Goal: Transaction & Acquisition: Purchase product/service

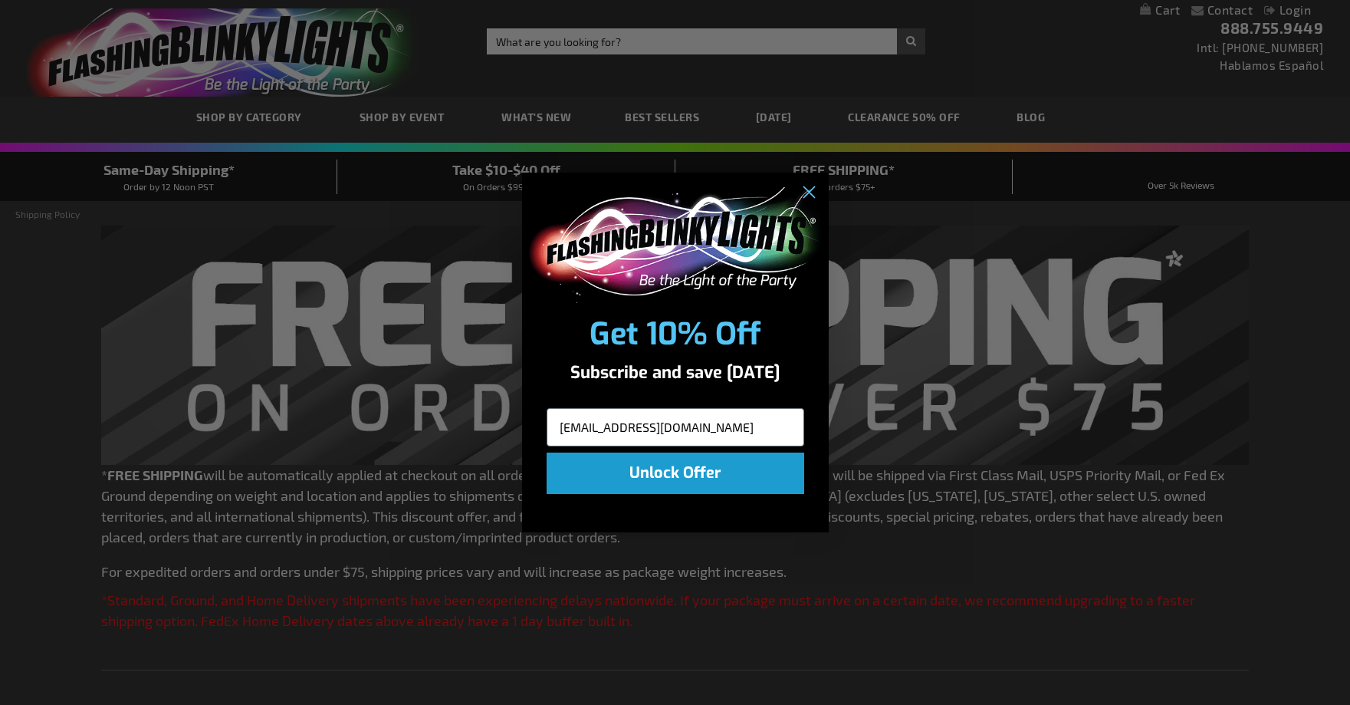
type input "debraccorley@gmail.com"
click at [700, 472] on button "Unlock Offer" at bounding box center [676, 472] width 258 height 41
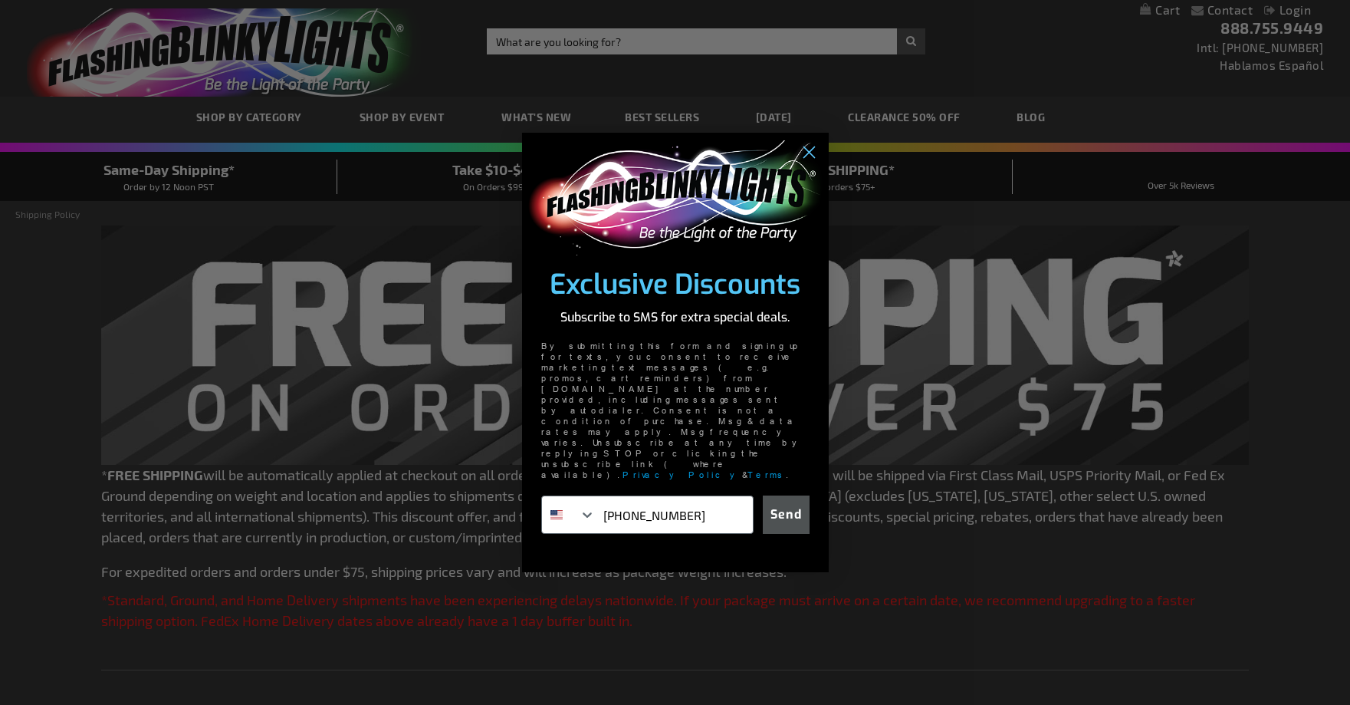
type input "949-677-2016"
click at [794, 495] on button "Send" at bounding box center [786, 514] width 47 height 38
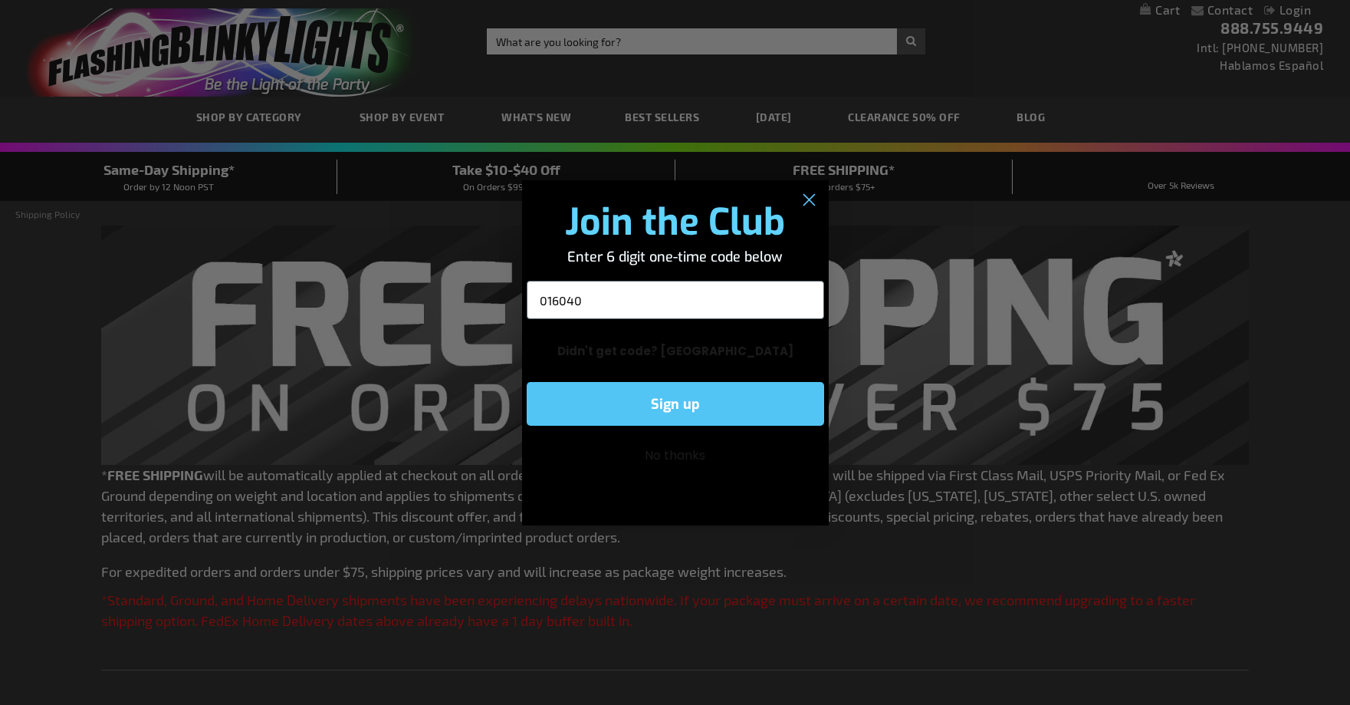
type input "016040"
click at [686, 405] on button "Sign up" at bounding box center [676, 404] width 298 height 44
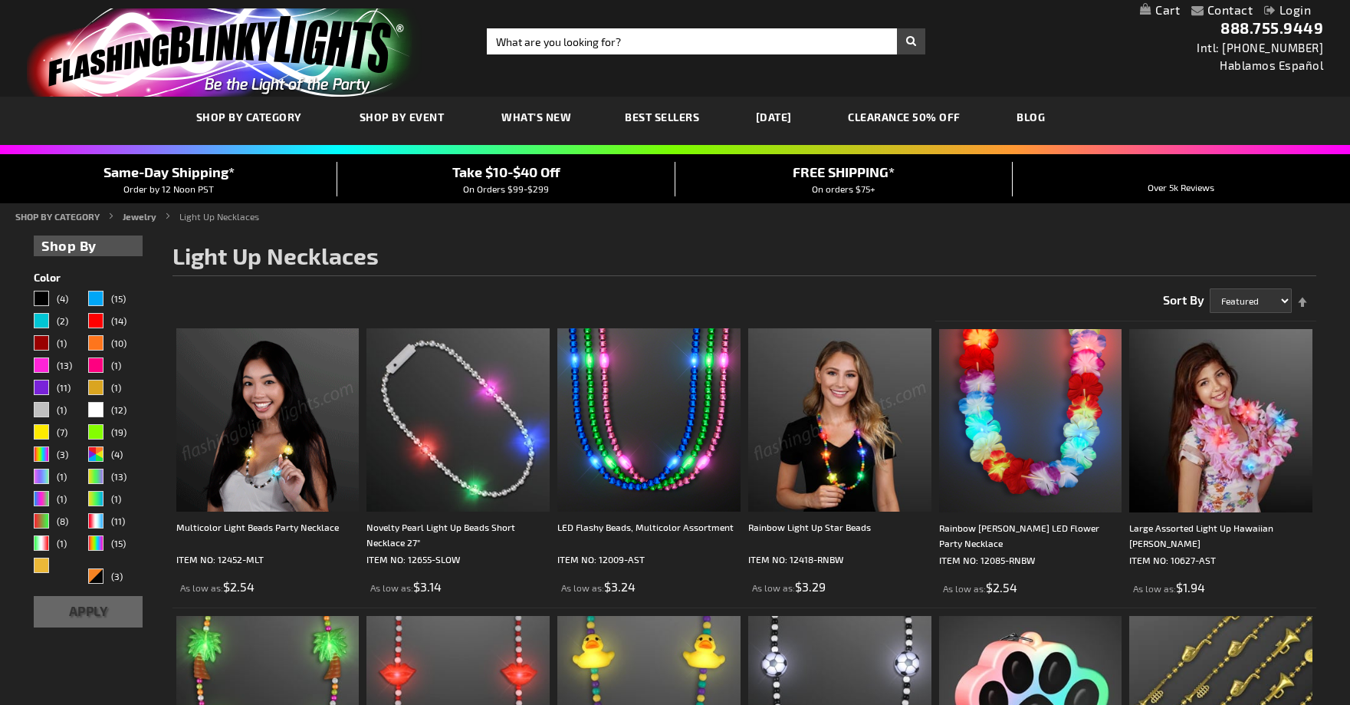
click at [278, 484] on img at bounding box center [267, 419] width 183 height 183
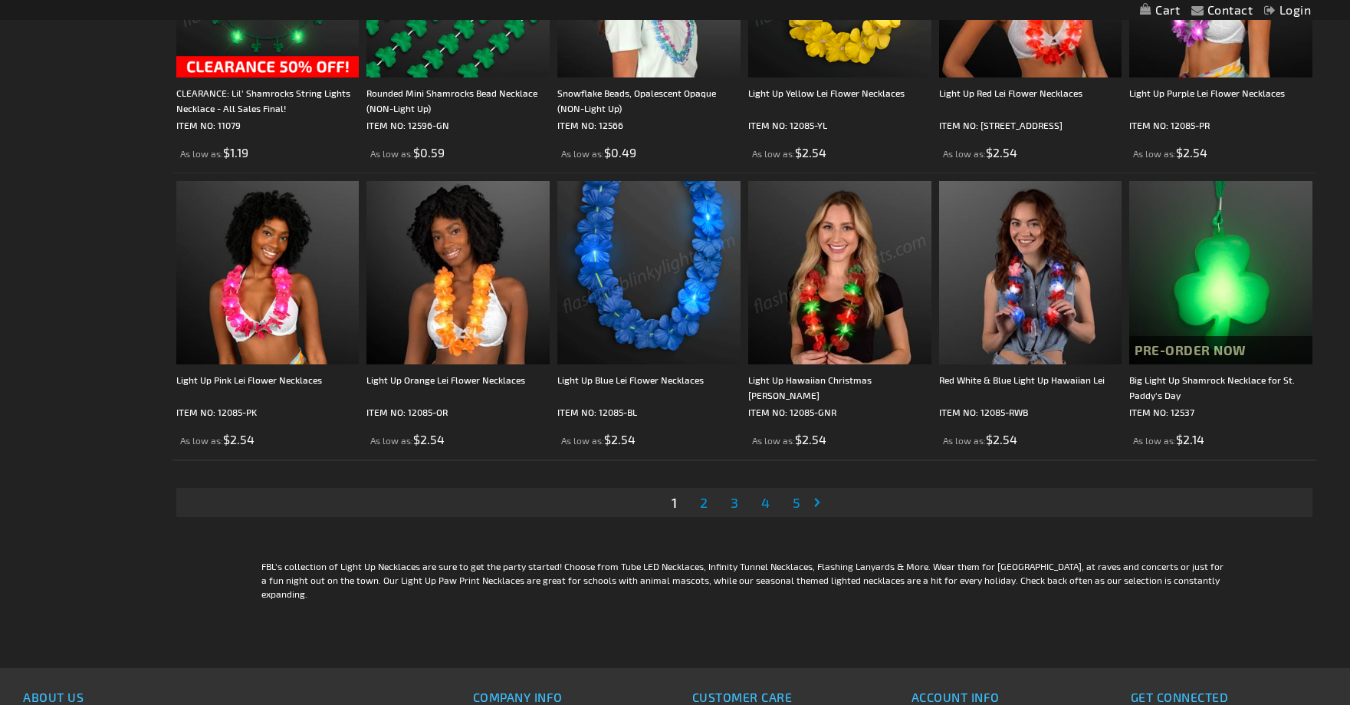
scroll to position [2731, 0]
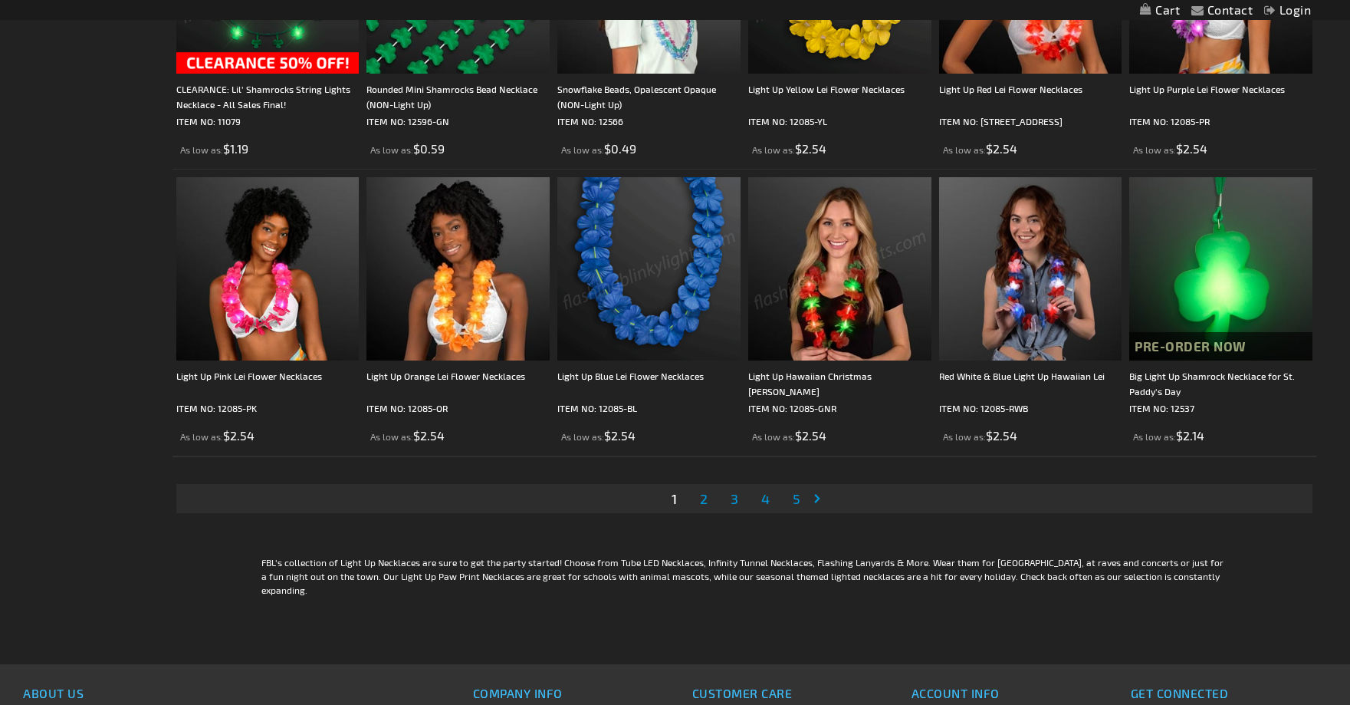
click at [702, 502] on span "2" at bounding box center [704, 498] width 8 height 17
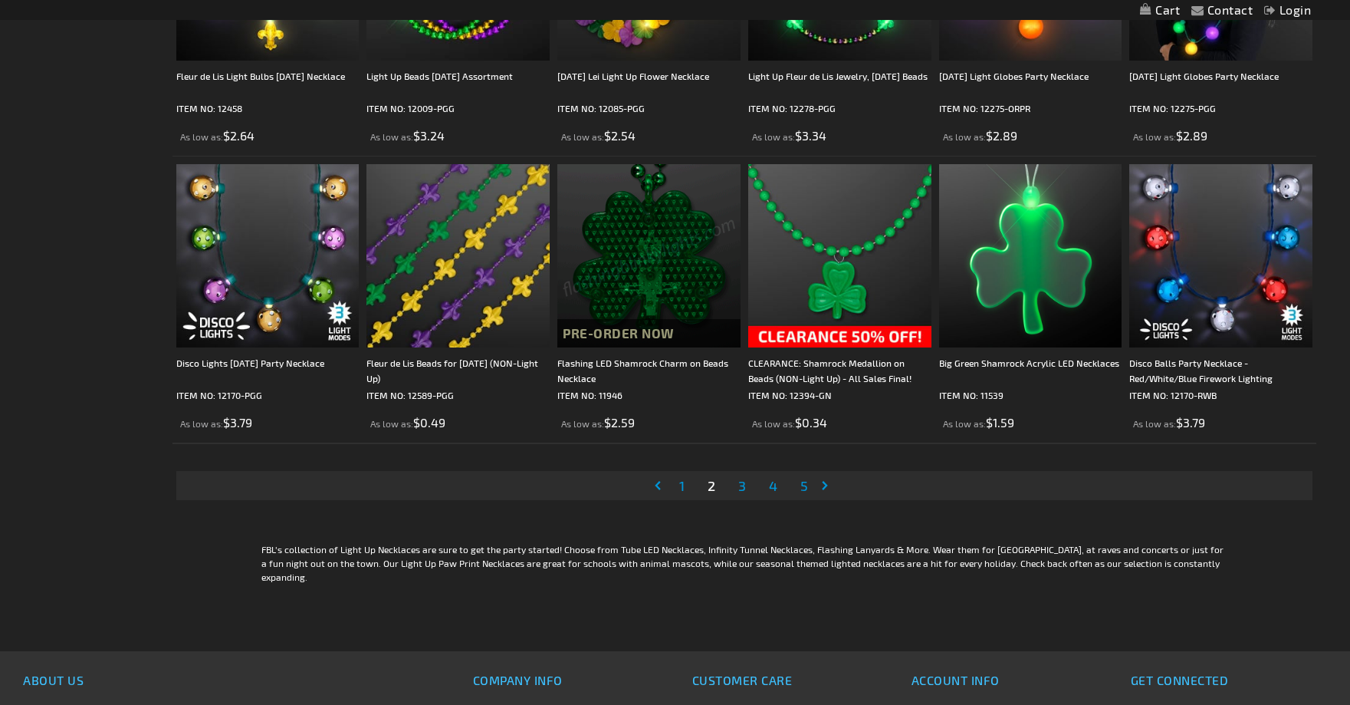
scroll to position [2744, 0]
click at [745, 488] on span "3" at bounding box center [742, 484] width 8 height 17
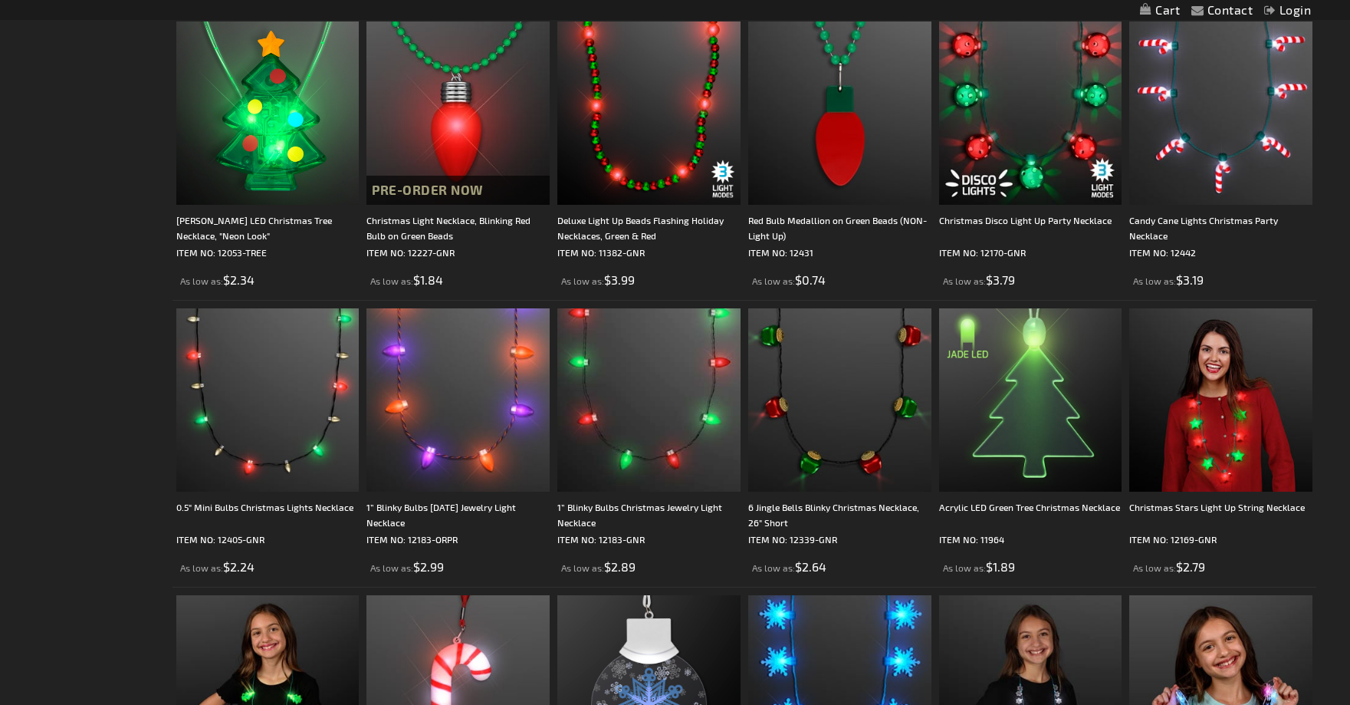
scroll to position [1169, 0]
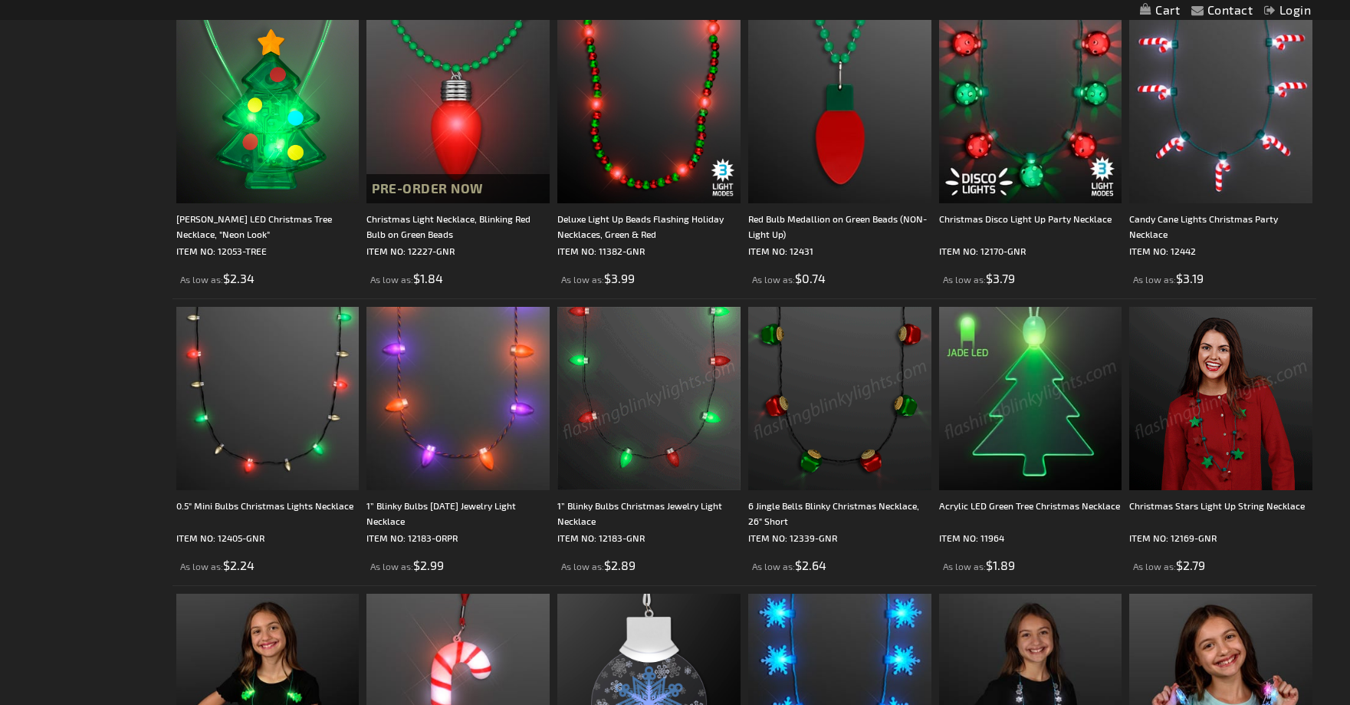
click at [680, 465] on img at bounding box center [648, 398] width 183 height 183
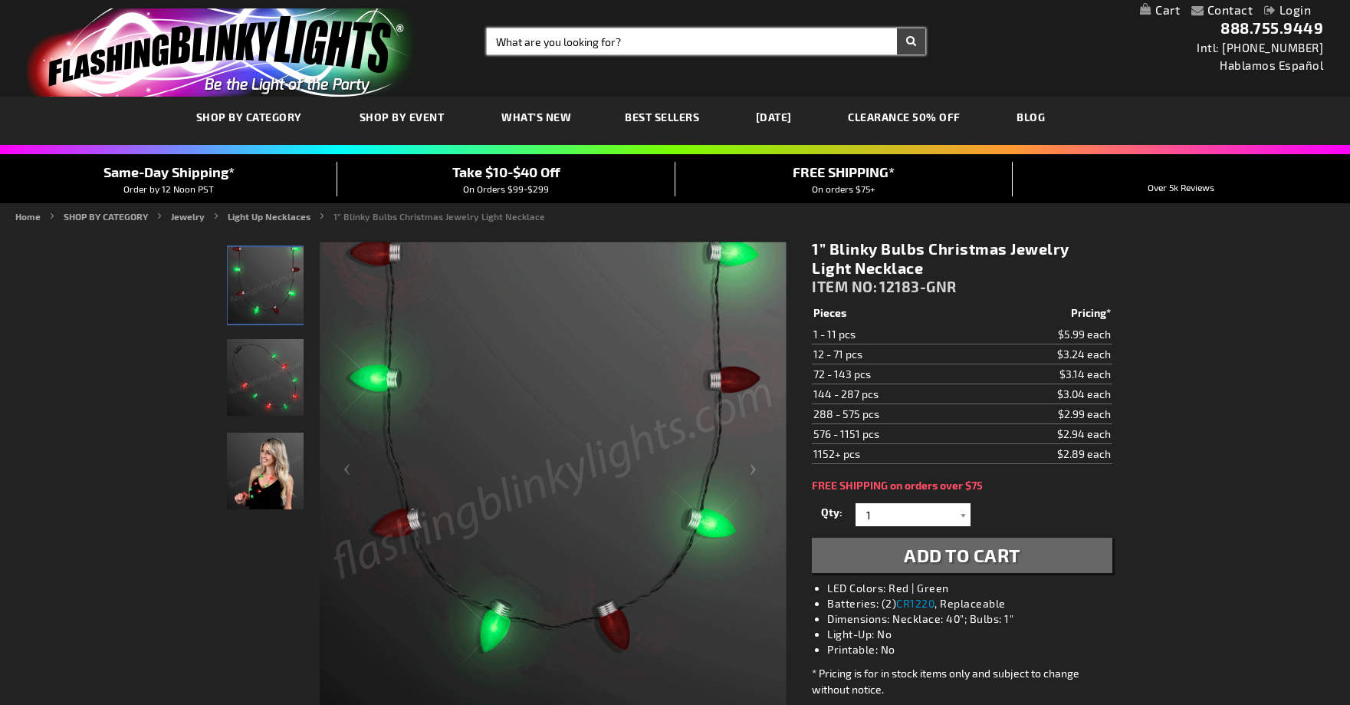
click at [507, 38] on input "Search" at bounding box center [706, 41] width 439 height 26
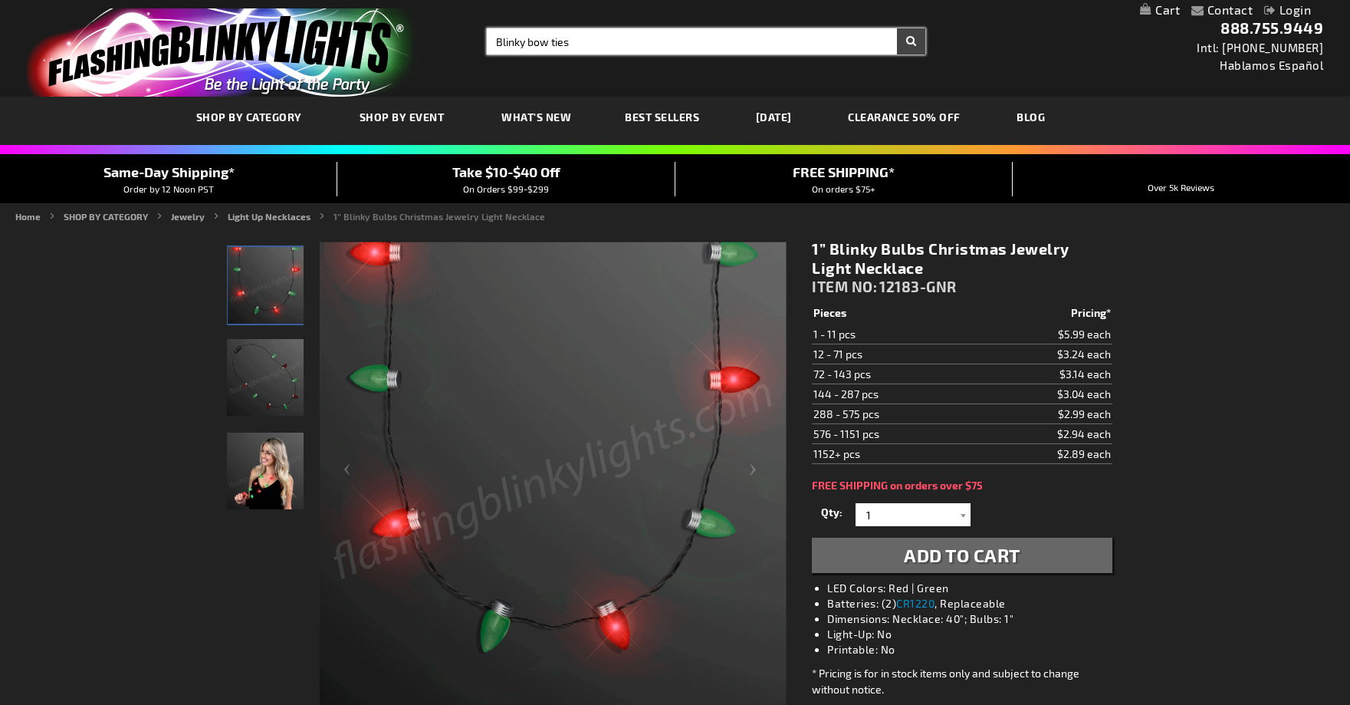
type input "Blinky bow ties"
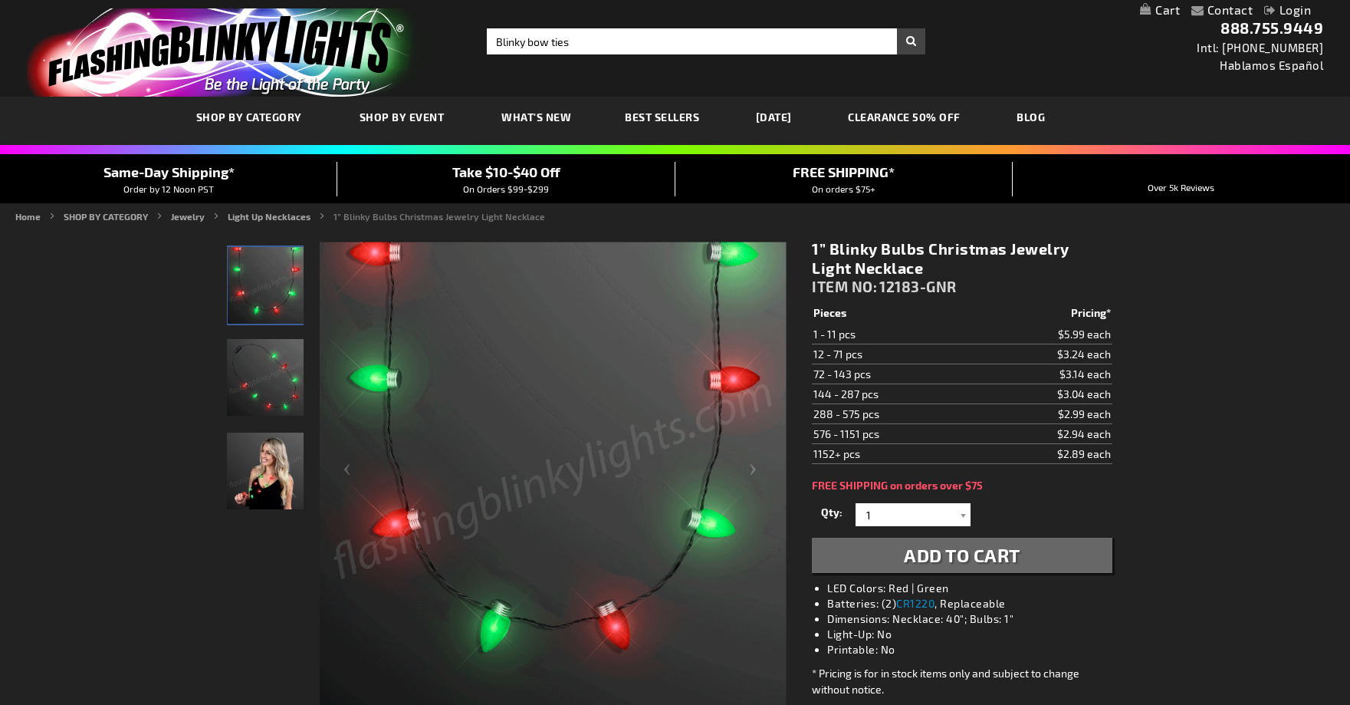
click at [912, 41] on button "Search" at bounding box center [911, 41] width 28 height 26
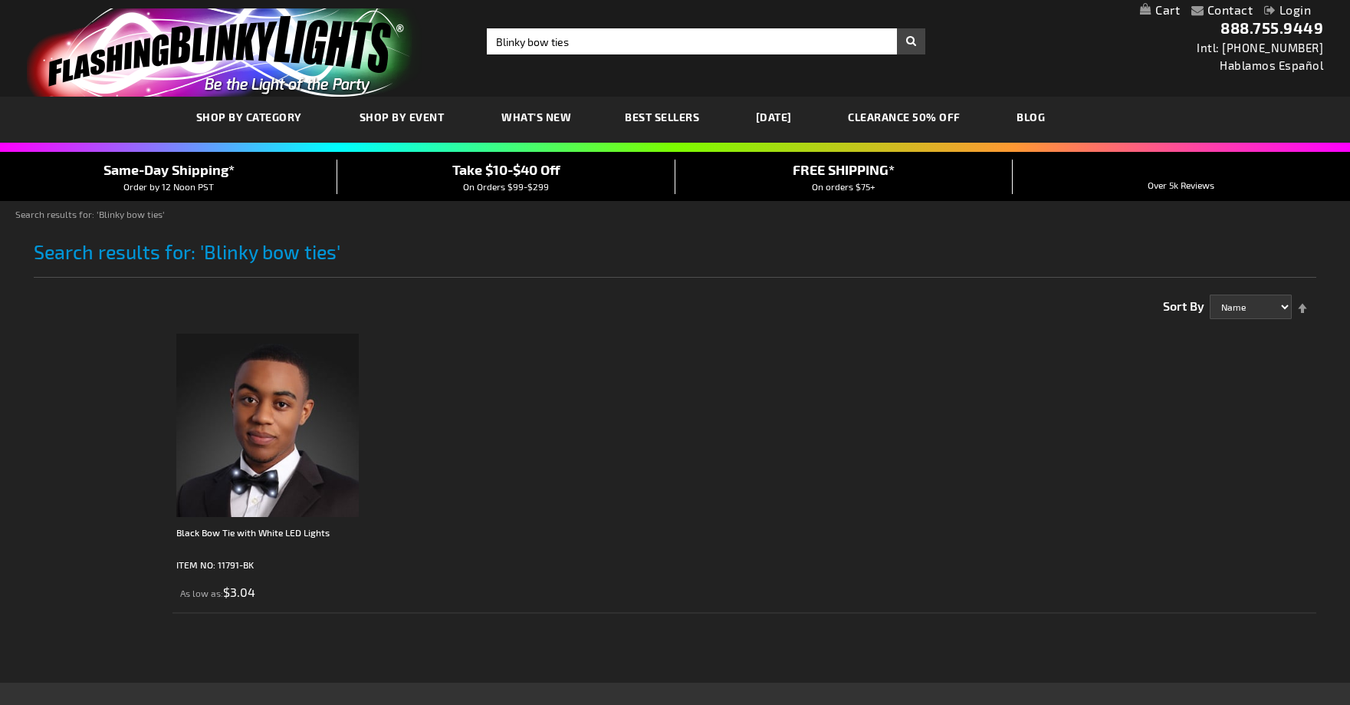
click at [955, 118] on link "CLEARANCE 50% OFF" at bounding box center [905, 116] width 136 height 51
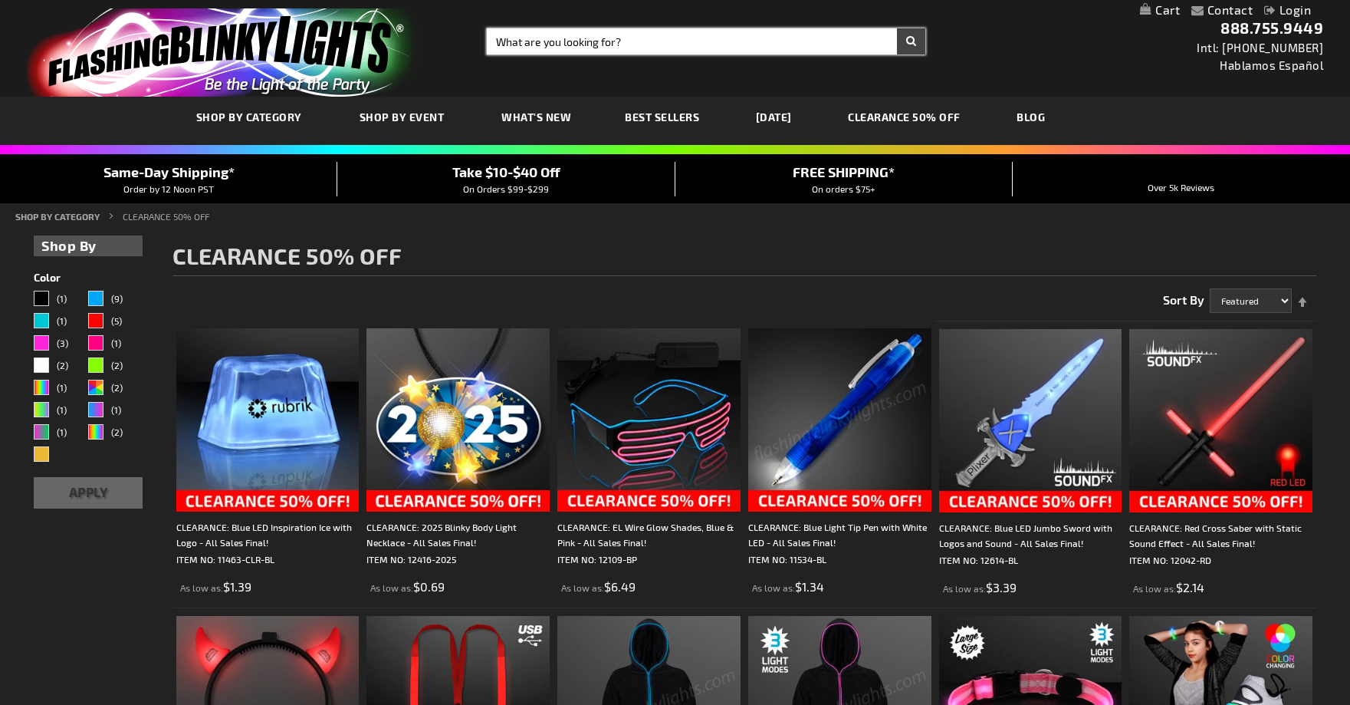
click at [567, 44] on input "Search" at bounding box center [706, 41] width 439 height 26
type input "Christmas bow tie"
click at [911, 41] on button "Search" at bounding box center [911, 41] width 28 height 26
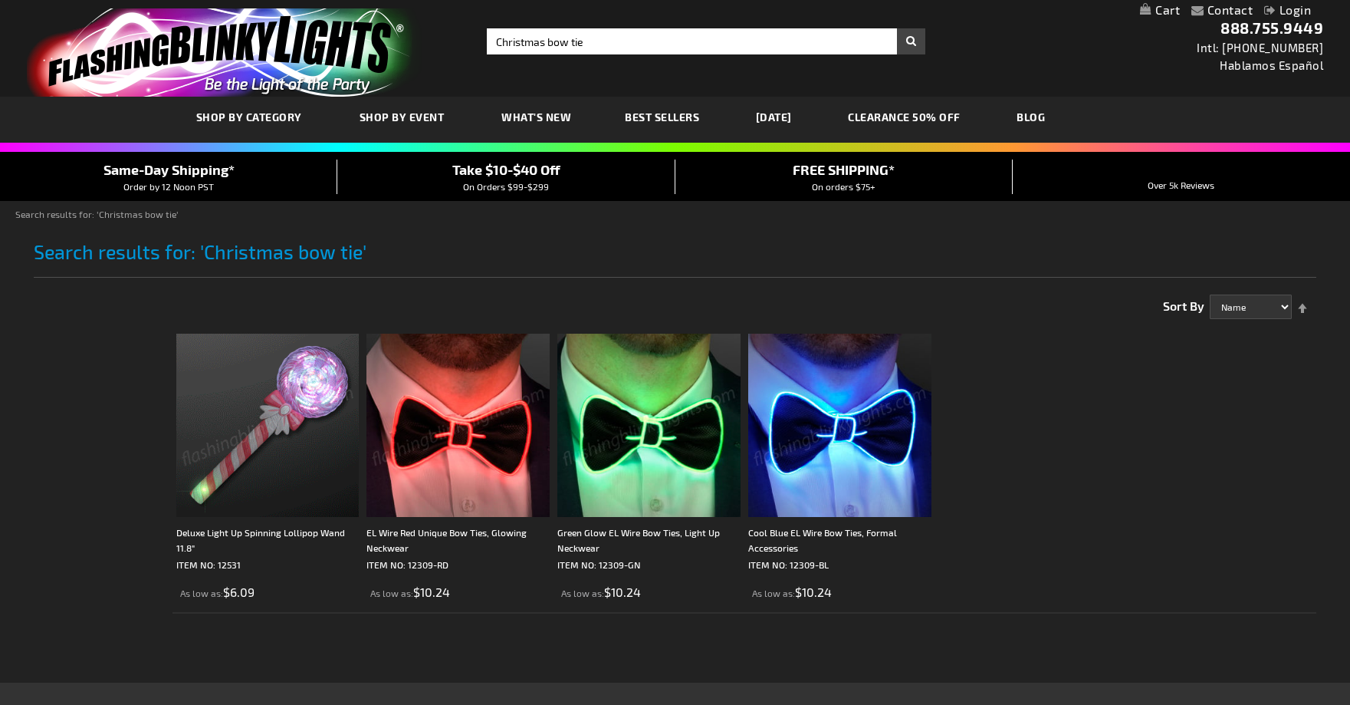
click at [436, 442] on img at bounding box center [458, 425] width 183 height 183
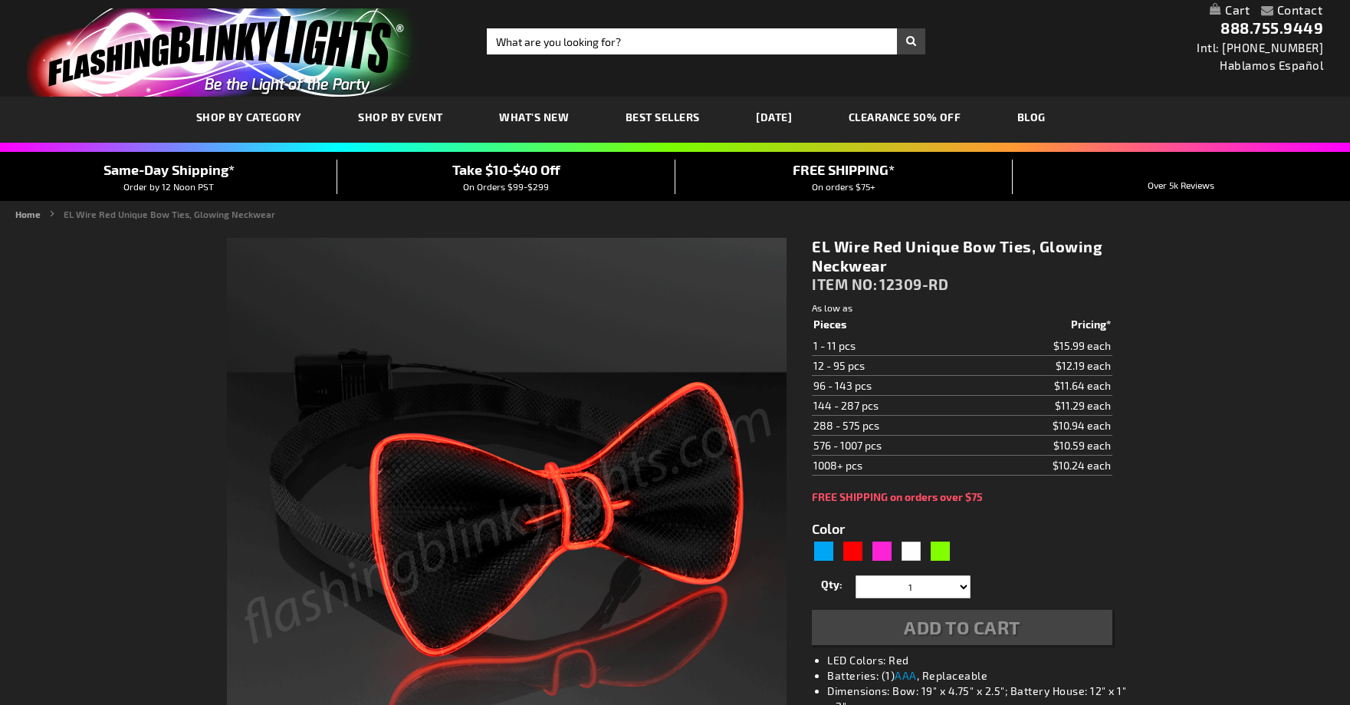
type input "5641"
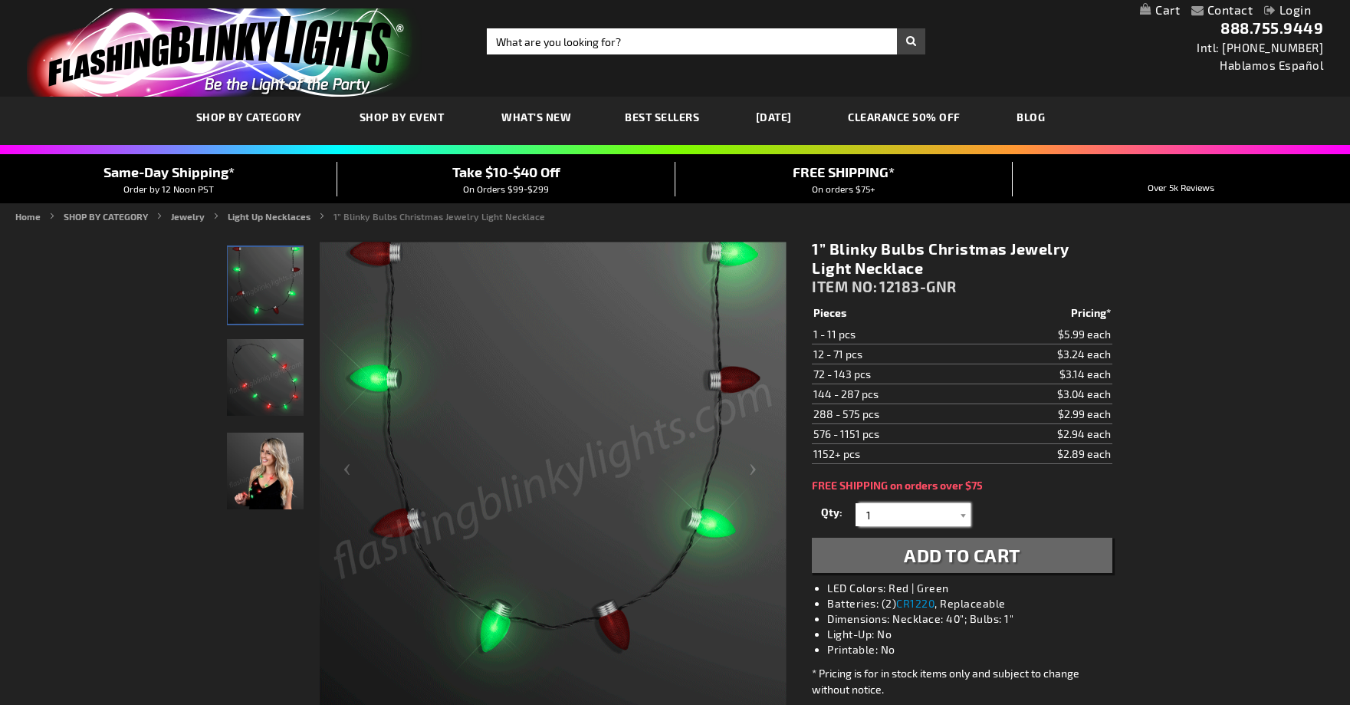
click at [878, 512] on input "1" at bounding box center [915, 514] width 111 height 23
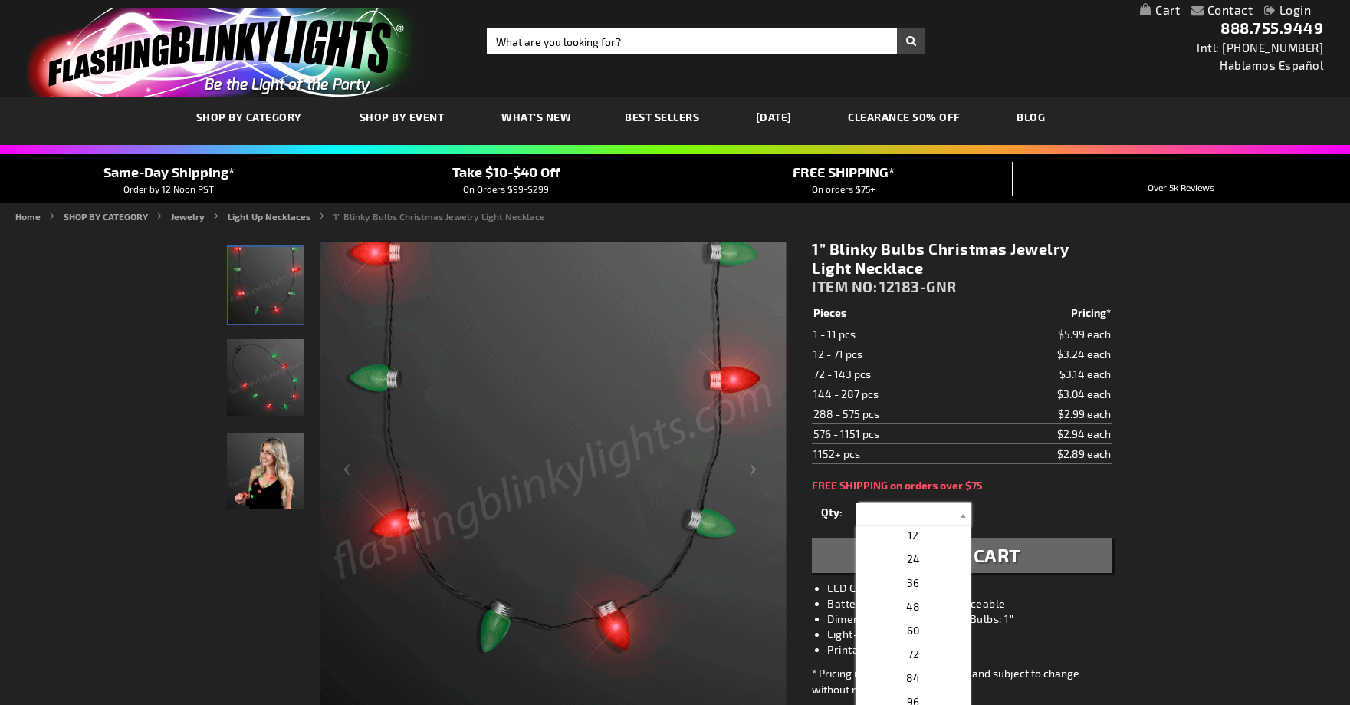
scroll to position [266, 0]
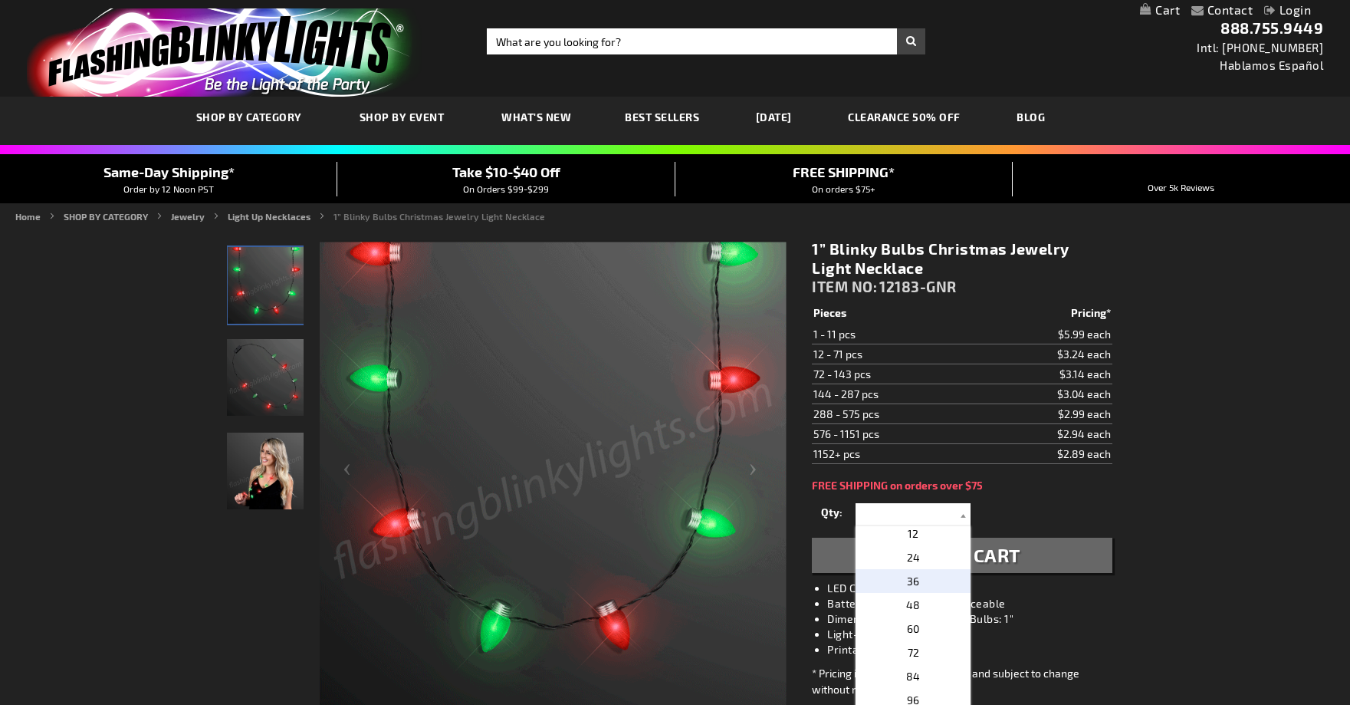
click at [916, 582] on span "36" at bounding box center [913, 580] width 12 height 13
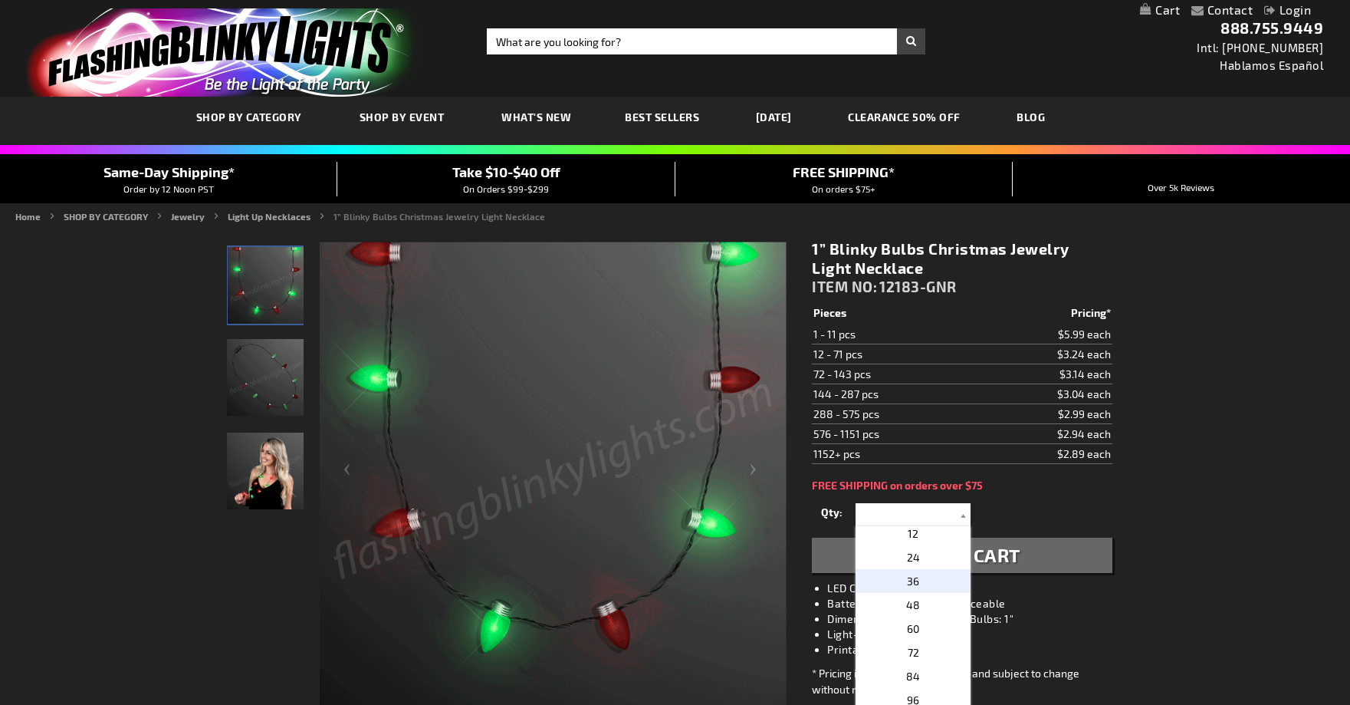
type input "36"
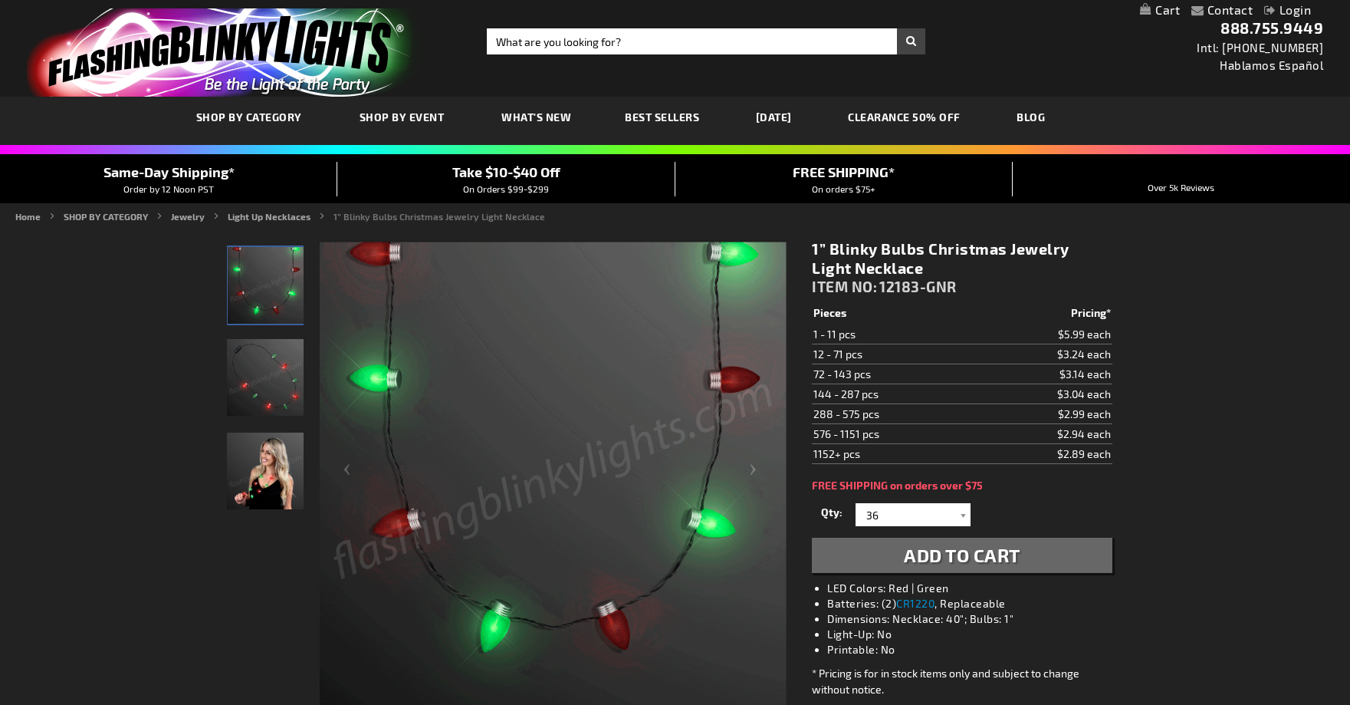
click at [948, 552] on span "Add to Cart" at bounding box center [962, 555] width 117 height 22
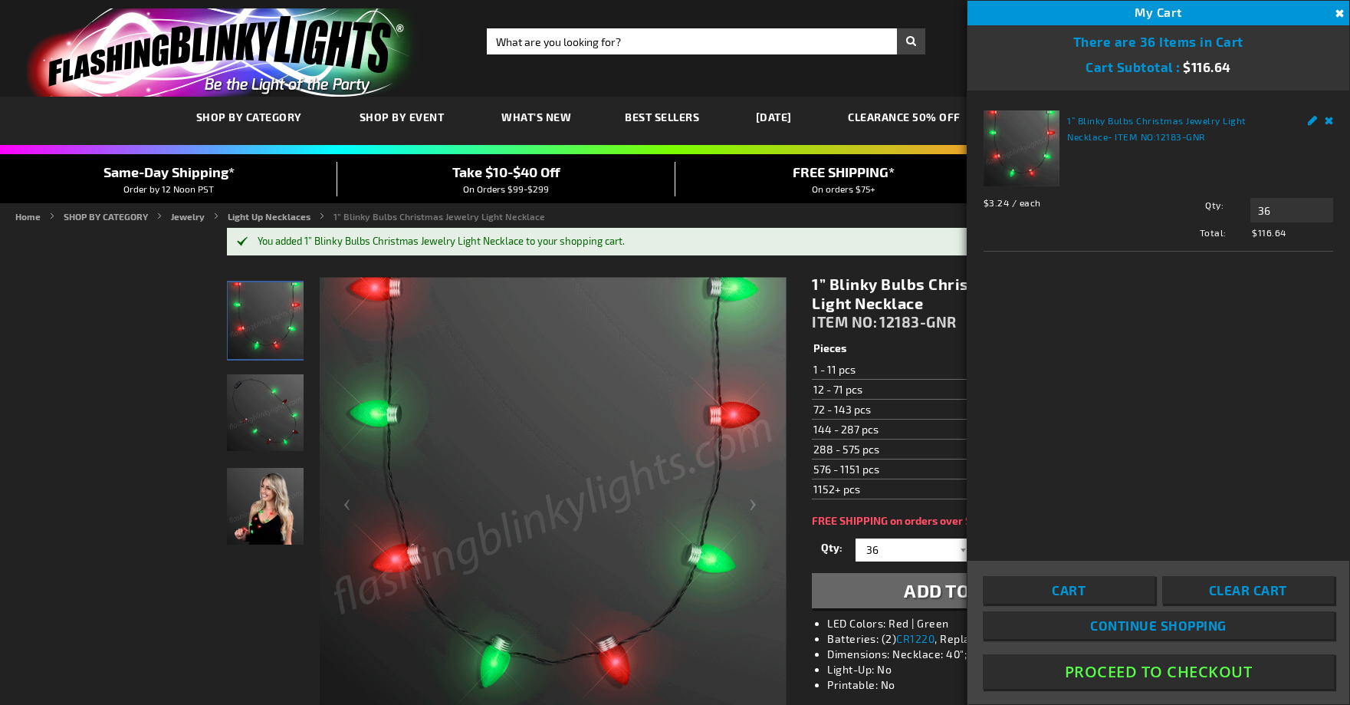
click at [1145, 671] on button "Proceed To Checkout" at bounding box center [1158, 671] width 351 height 35
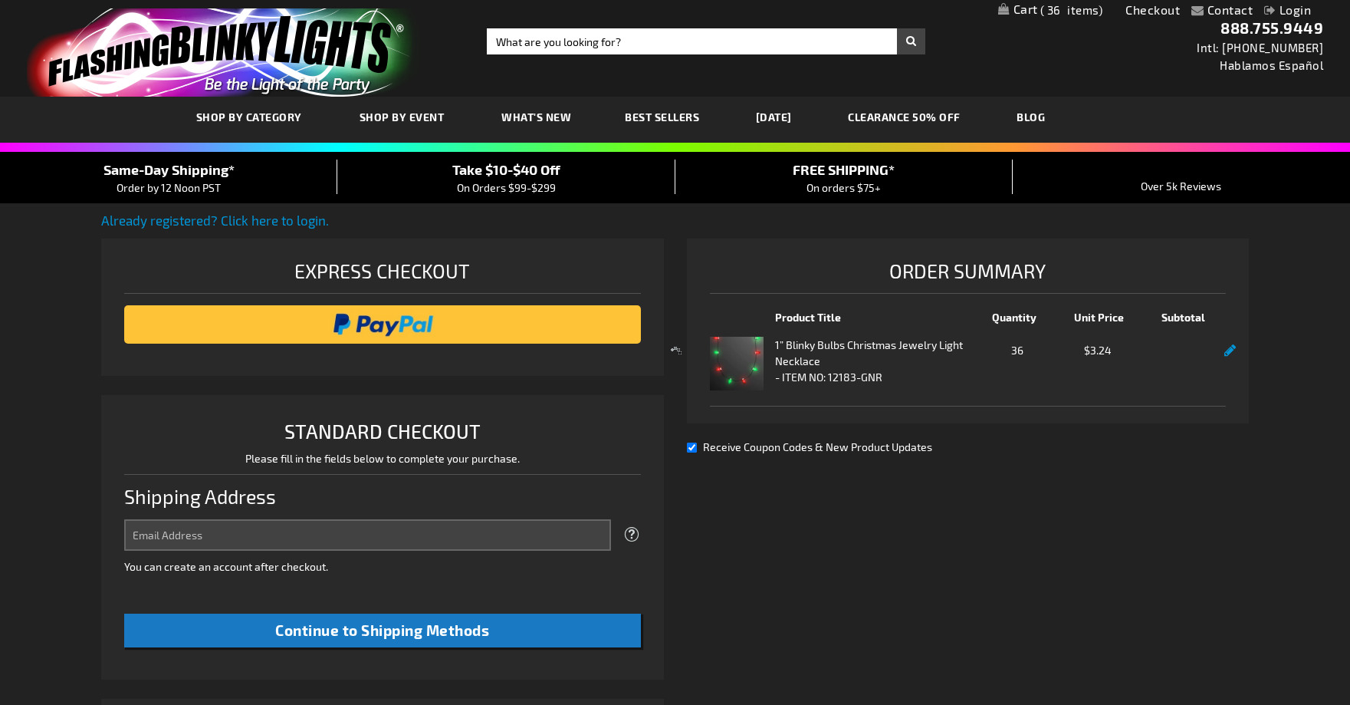
select select "US"
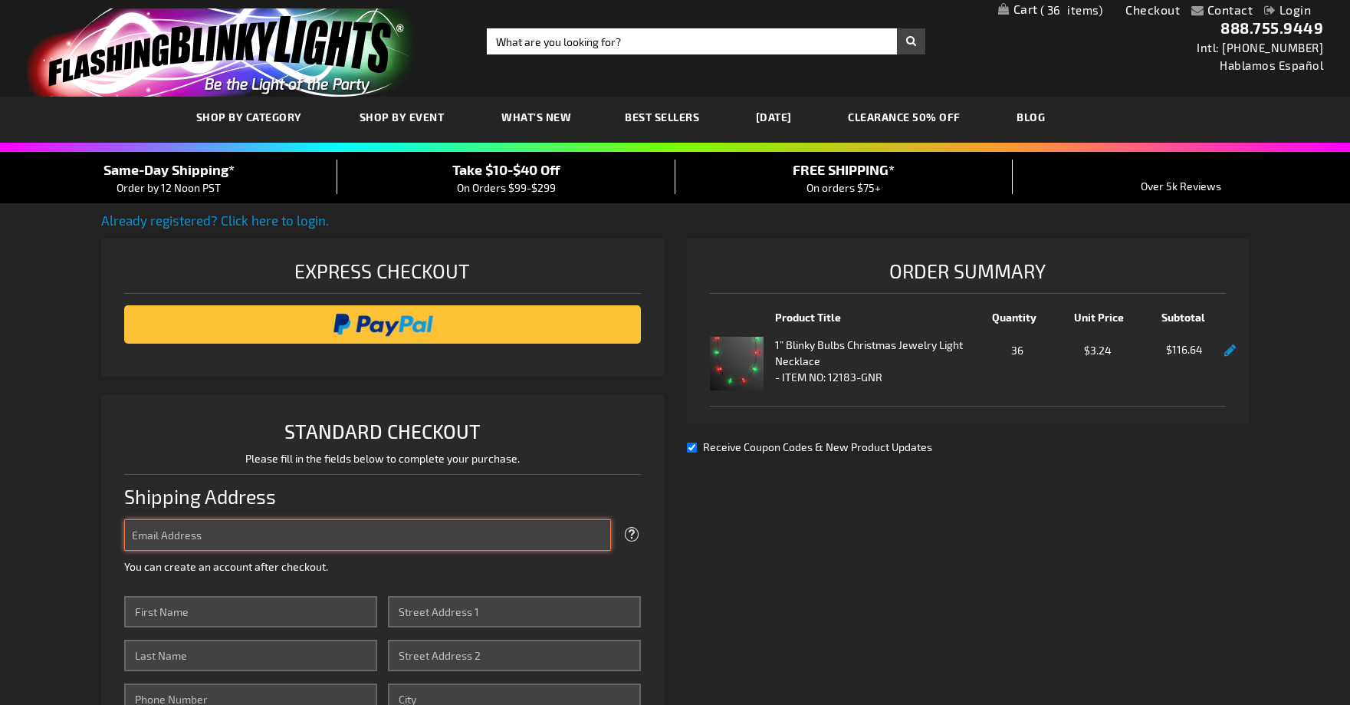
click at [388, 532] on input "Email Address" at bounding box center [367, 534] width 486 height 31
type input "[EMAIL_ADDRESS][DOMAIN_NAME]"
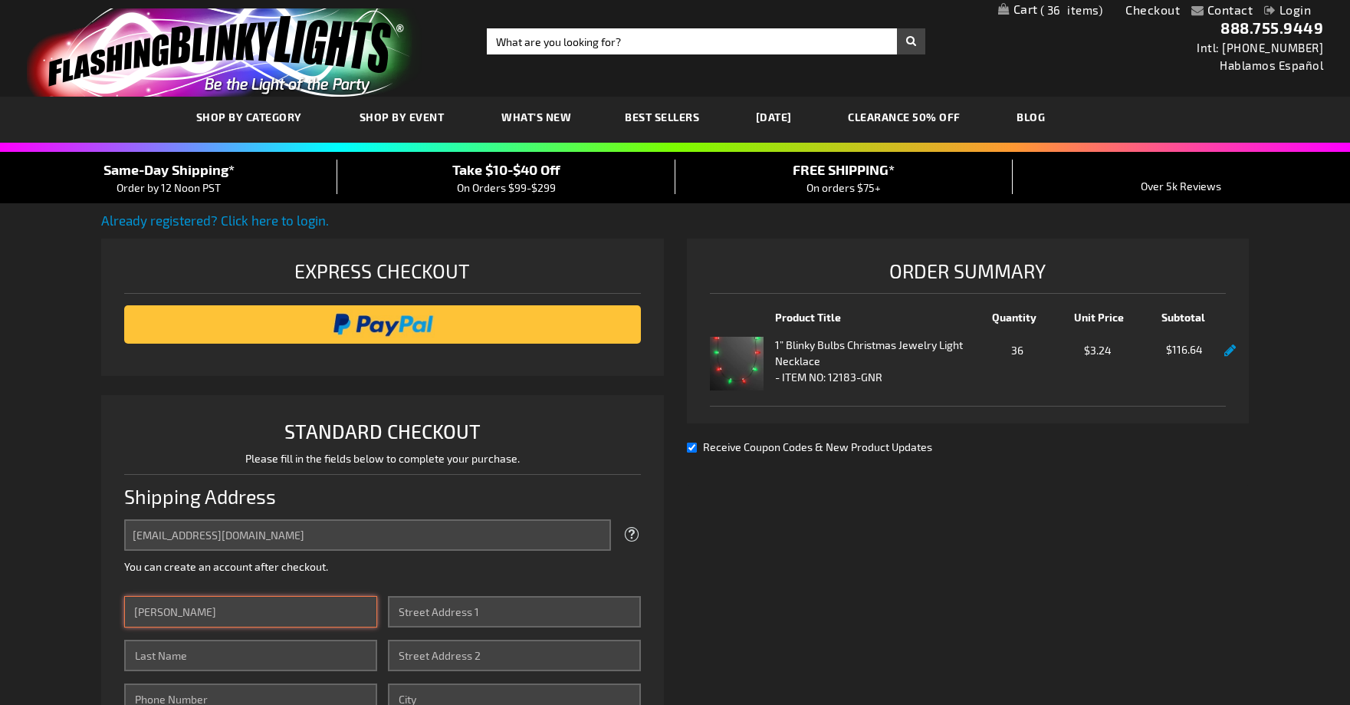
type input "Debra"
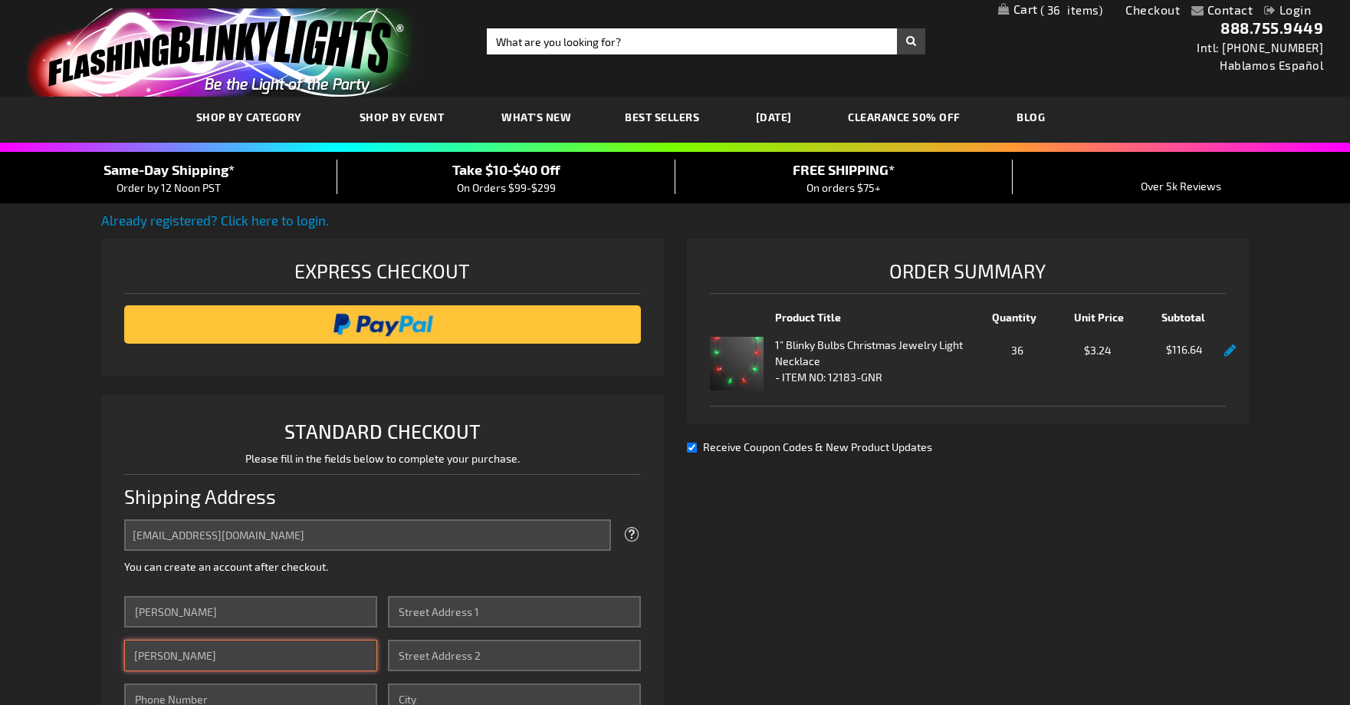
type input "Corley"
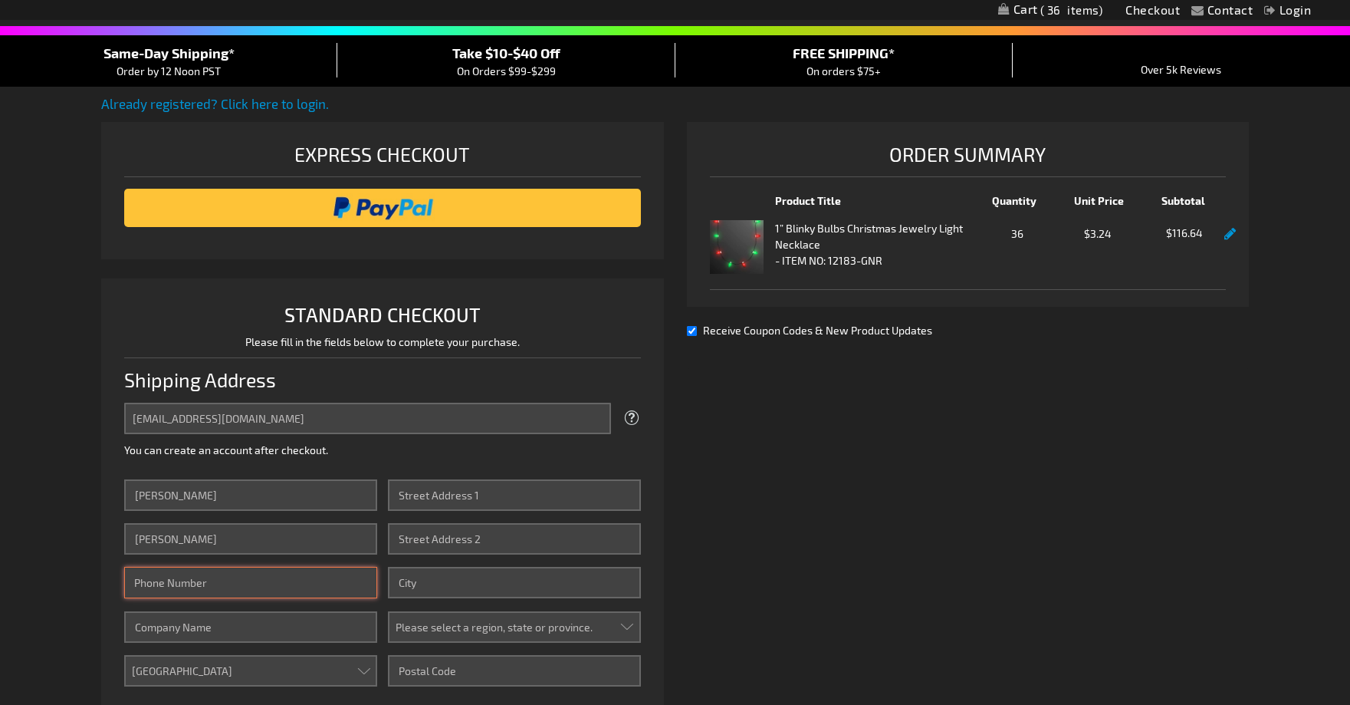
scroll to position [134, 0]
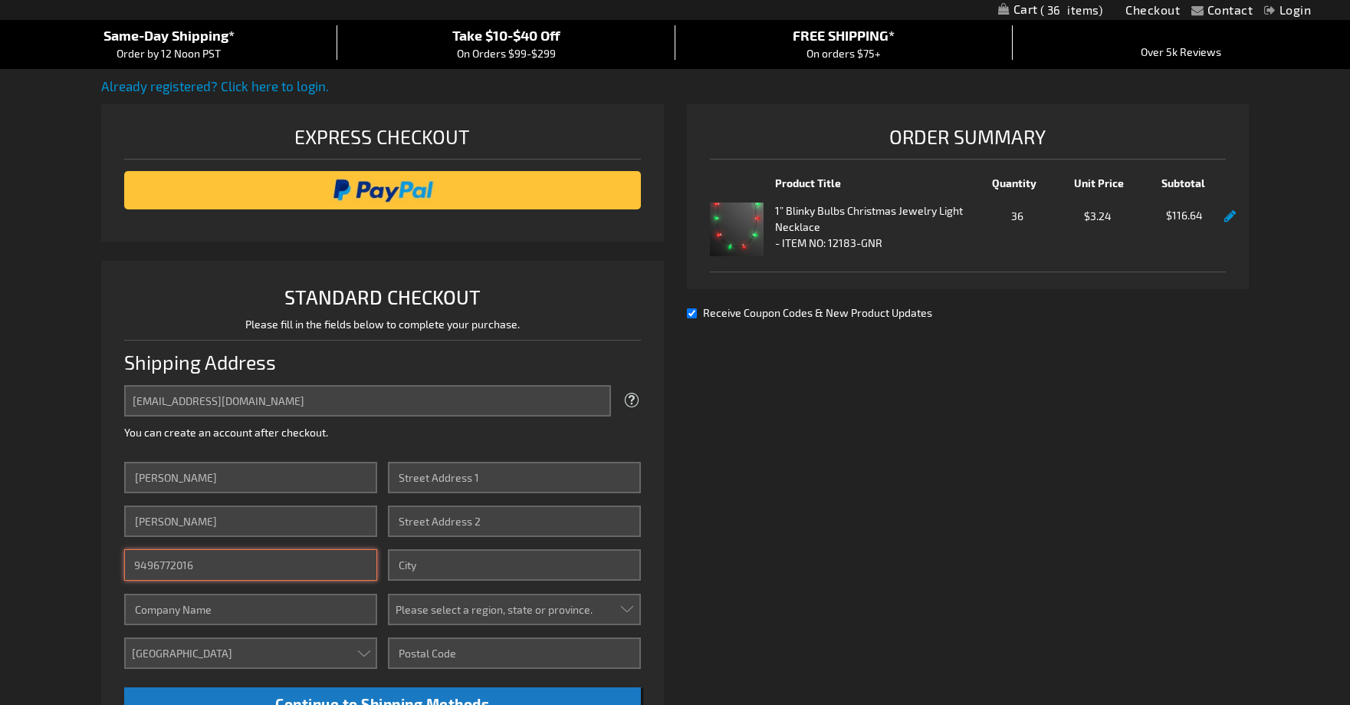
type input "9496772016"
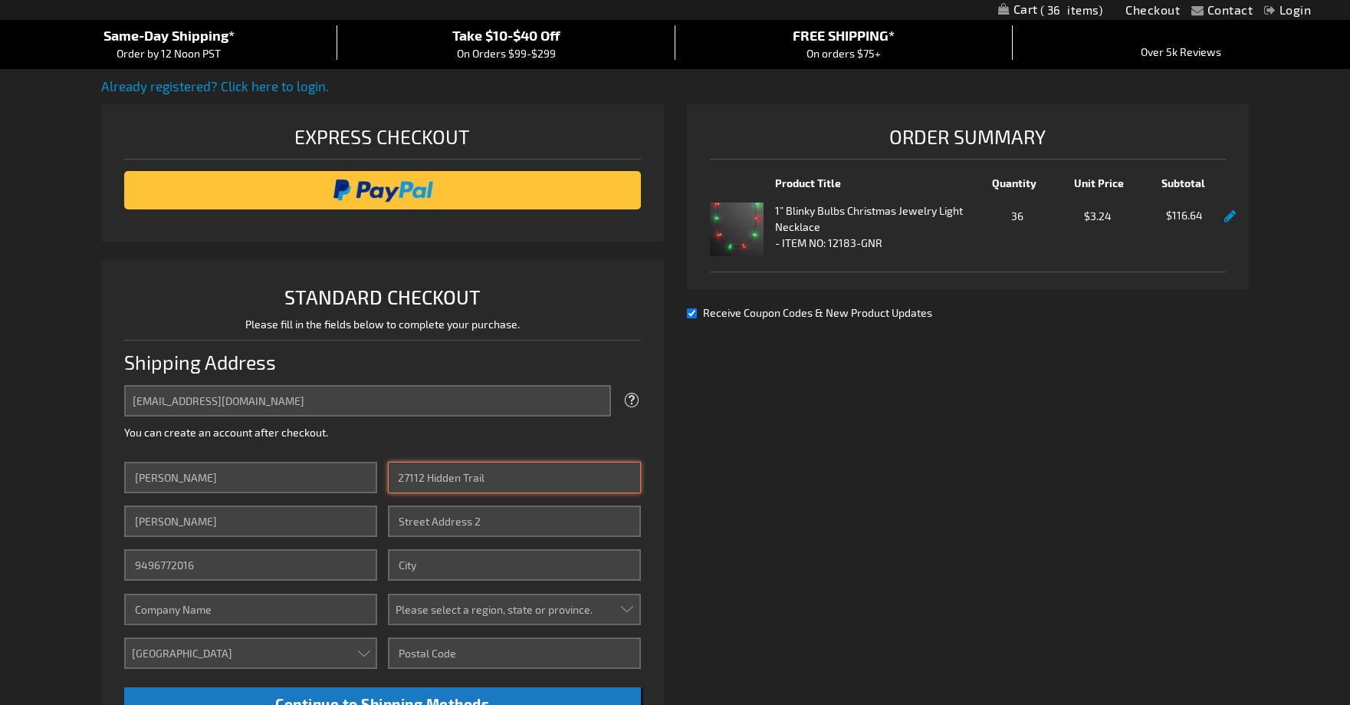
type input "27112 Hidden Trail"
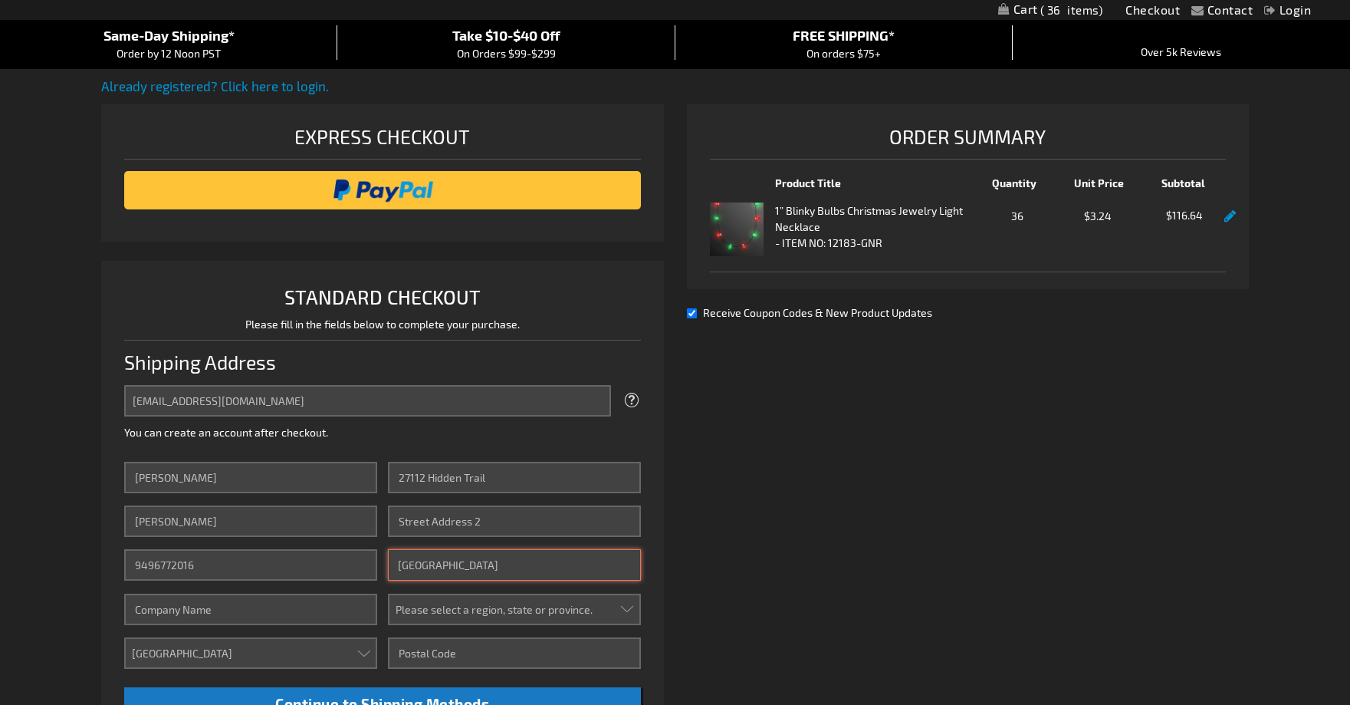
type input "Laguna Hills"
select select "12"
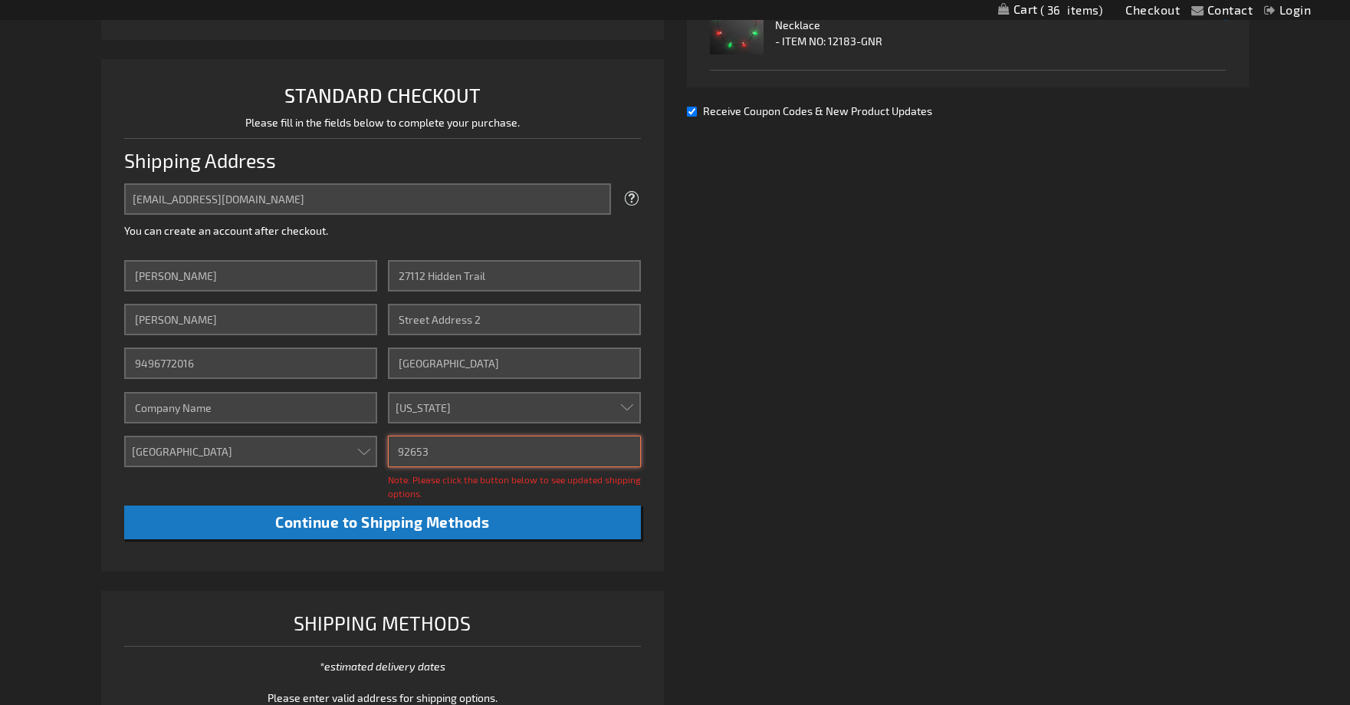
scroll to position [337, 0]
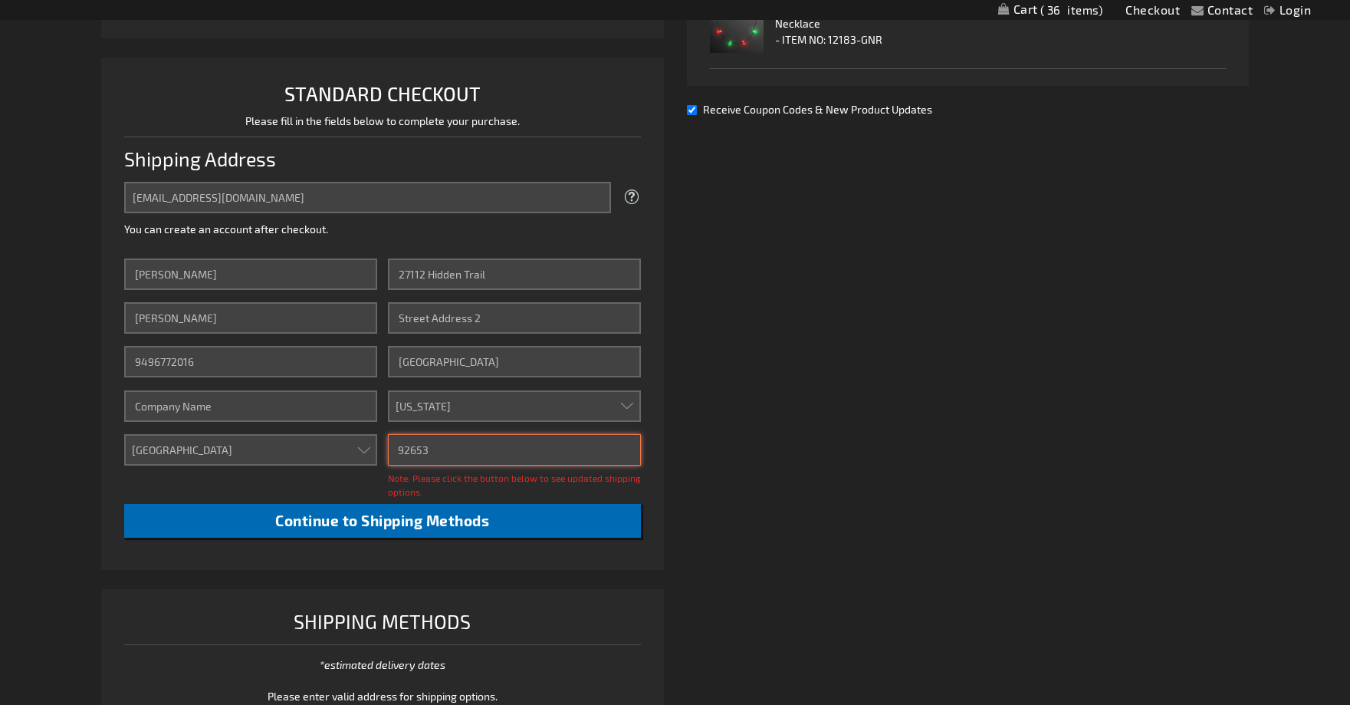
type input "92653"
click at [436, 518] on span "Continue to Shipping Methods" at bounding box center [382, 520] width 214 height 18
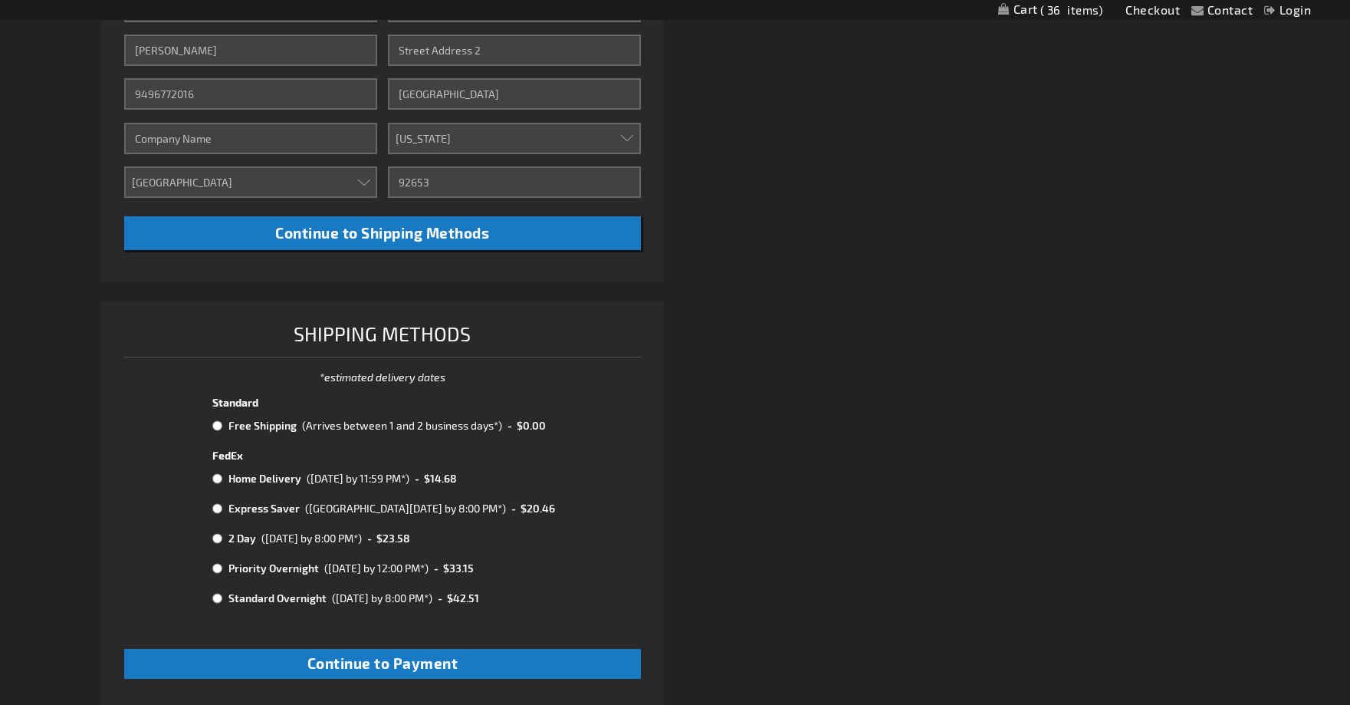
scroll to position [606, 0]
click at [217, 425] on input "radio" at bounding box center [217, 425] width 10 height 12
radio input "true"
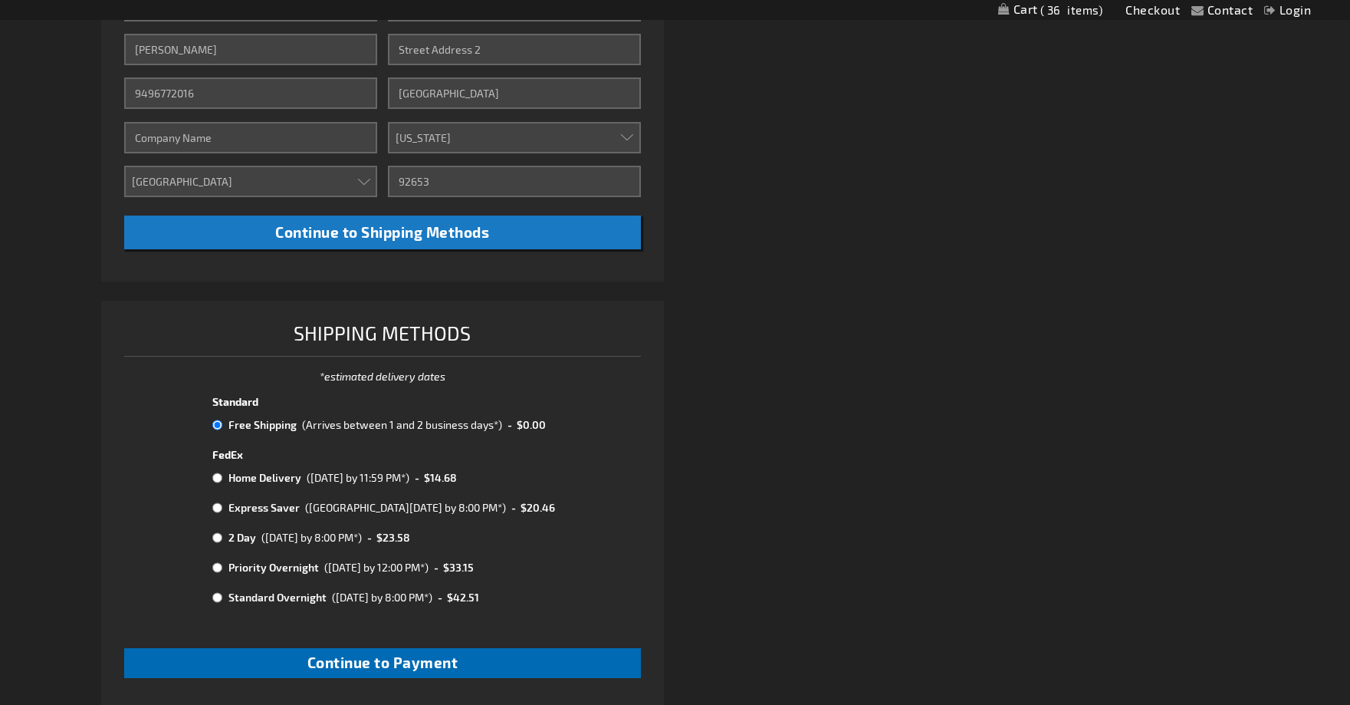
click at [427, 653] on span "Continue to Payment" at bounding box center [382, 662] width 151 height 18
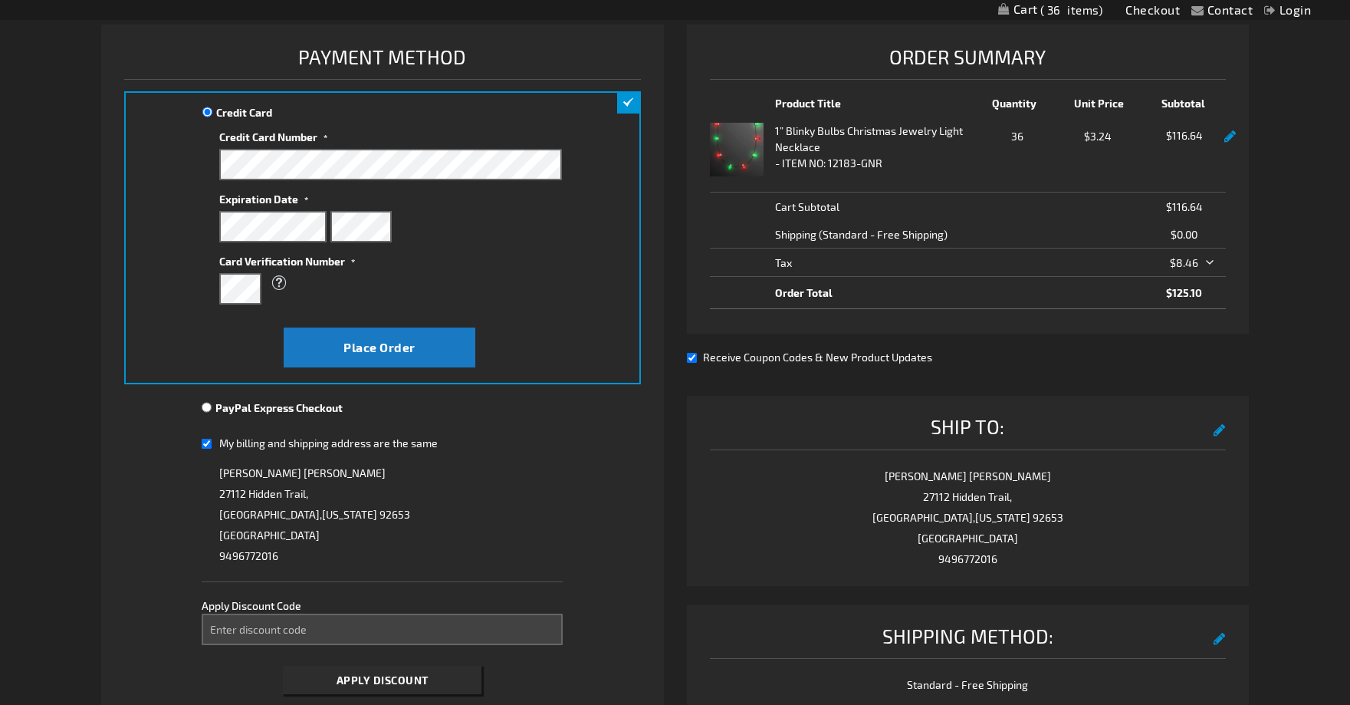
scroll to position [216, 0]
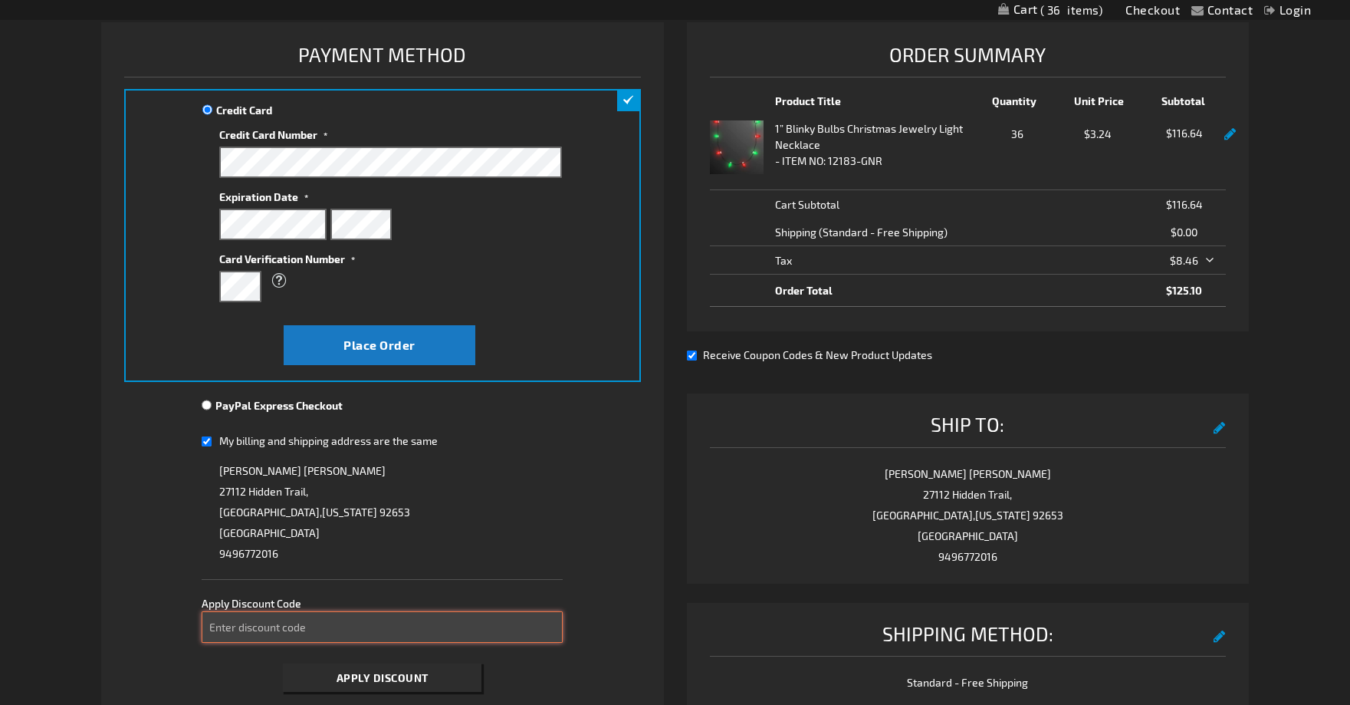
click at [254, 627] on input "Enter discount code" at bounding box center [382, 626] width 361 height 31
type input "M214YU1GZ8"
click at [403, 672] on span "Apply Discount" at bounding box center [383, 677] width 92 height 13
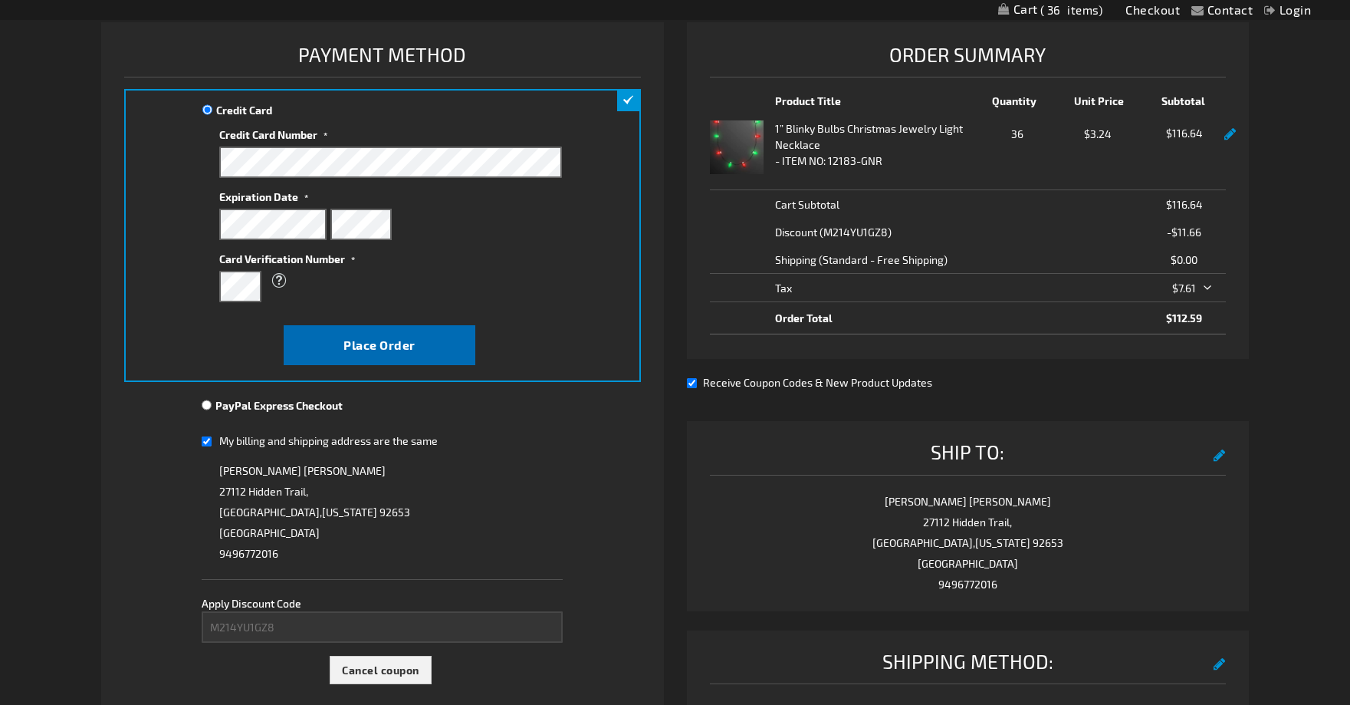
click at [358, 343] on span "Place Order" at bounding box center [380, 344] width 72 height 15
